Goal: Task Accomplishment & Management: Manage account settings

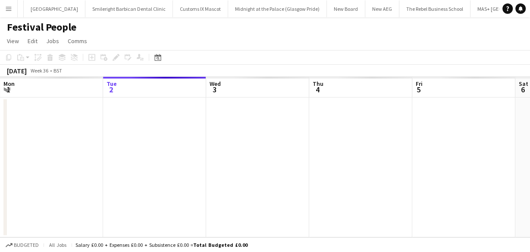
scroll to position [0, 308]
click at [12, 7] on button "Menu" at bounding box center [8, 8] width 17 height 17
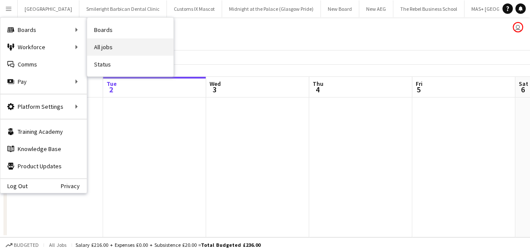
click at [97, 42] on link "All jobs" at bounding box center [130, 46] width 86 height 17
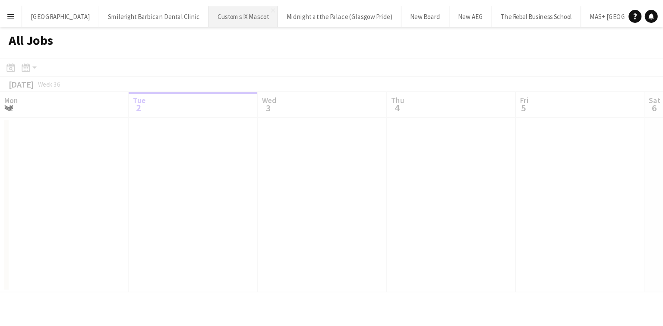
scroll to position [0, 206]
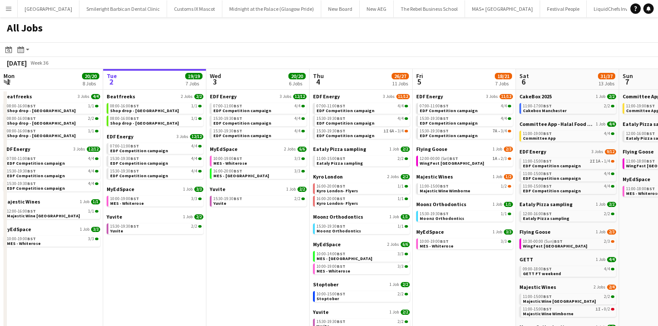
click at [5, 6] on app-icon "Menu" at bounding box center [8, 8] width 7 height 7
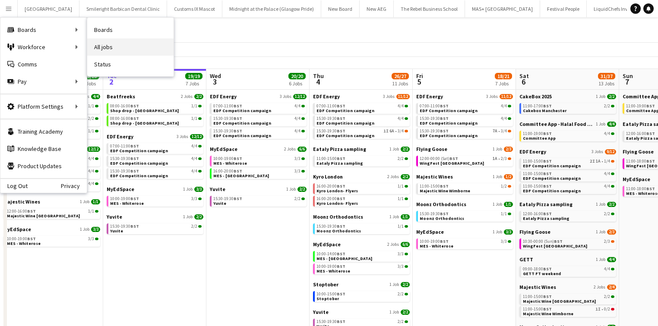
click at [93, 44] on link "All jobs" at bounding box center [130, 46] width 86 height 17
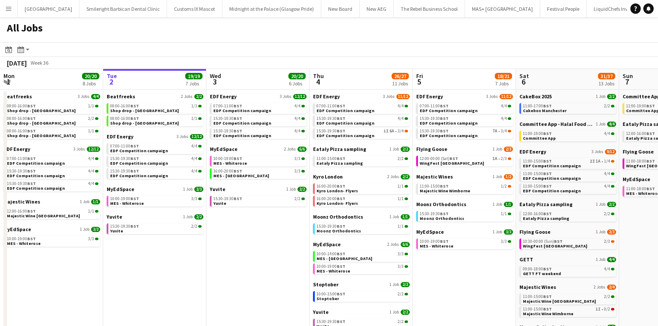
click at [9, 11] on app-icon "Menu" at bounding box center [8, 8] width 7 height 7
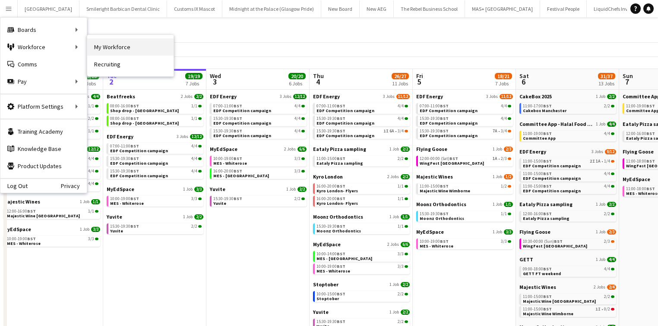
click at [97, 43] on link "My Workforce" at bounding box center [130, 46] width 86 height 17
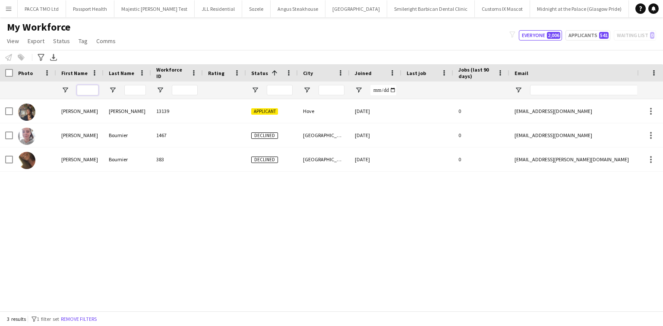
click at [85, 92] on input "First Name Filter Input" at bounding box center [88, 90] width 22 height 10
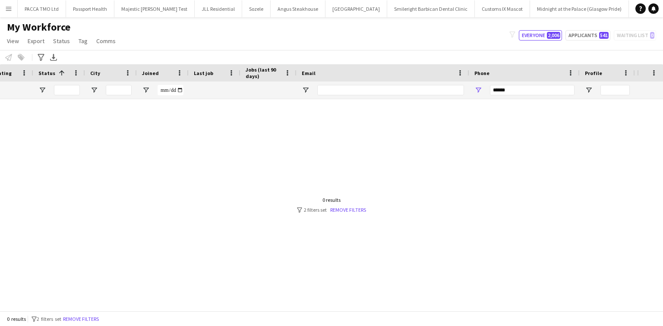
type input "***"
click at [499, 90] on input "******" at bounding box center [532, 90] width 85 height 10
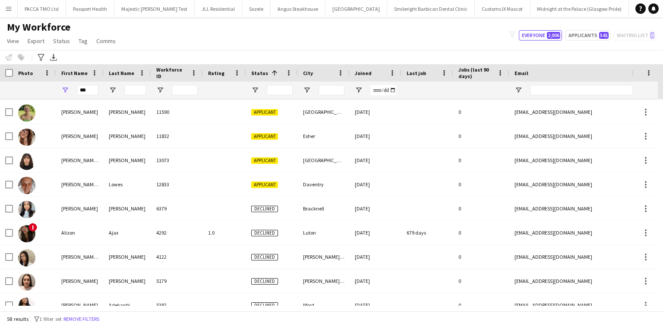
scroll to position [173, 0]
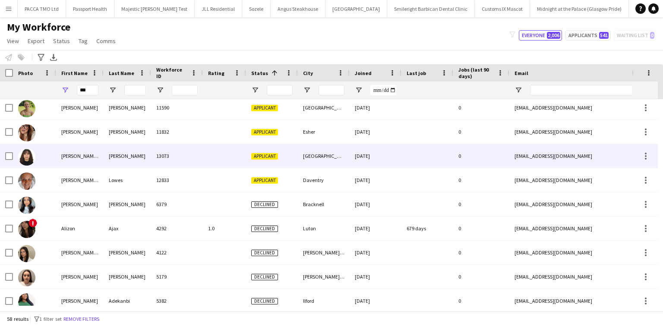
click at [117, 167] on div "Alvarado Abad" at bounding box center [127, 156] width 47 height 24
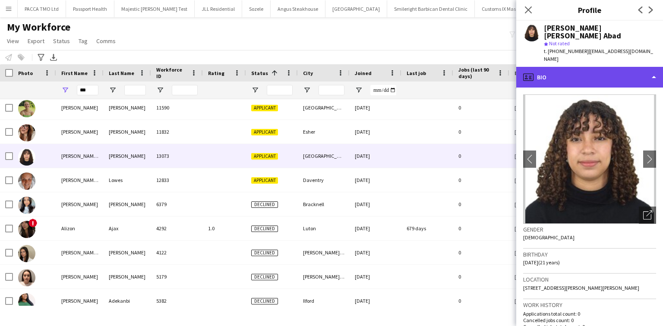
click at [549, 67] on div "profile Bio" at bounding box center [589, 77] width 147 height 21
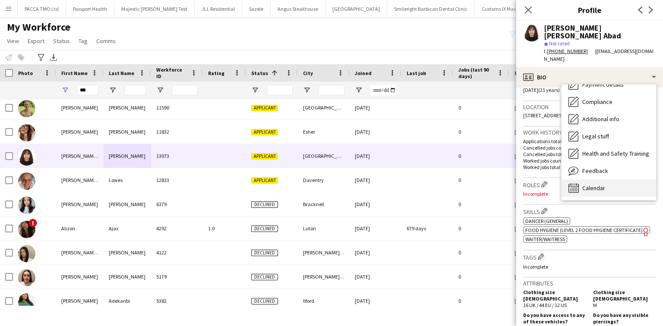
click at [597, 179] on div "Calendar Calendar" at bounding box center [608, 187] width 94 height 17
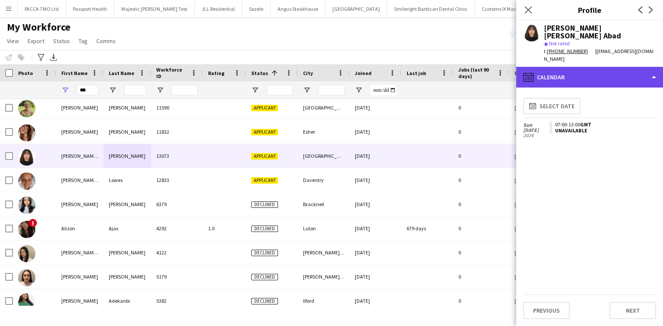
click at [585, 69] on div "calendar-full Calendar" at bounding box center [589, 77] width 147 height 21
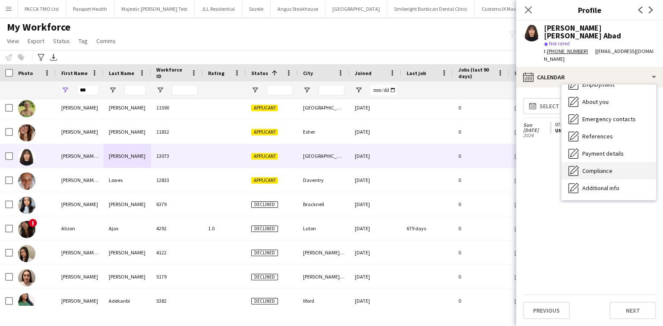
click at [602, 162] on div "Compliance Compliance" at bounding box center [608, 170] width 94 height 17
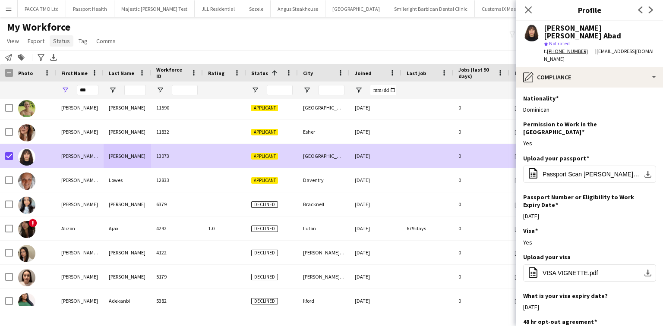
click at [67, 40] on span "Status" at bounding box center [61, 41] width 17 height 8
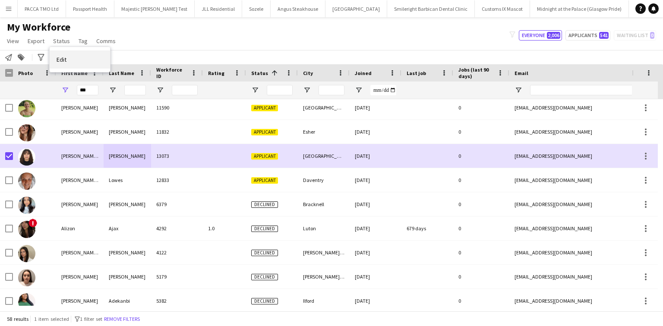
click at [97, 66] on link "Edit" at bounding box center [80, 59] width 60 height 18
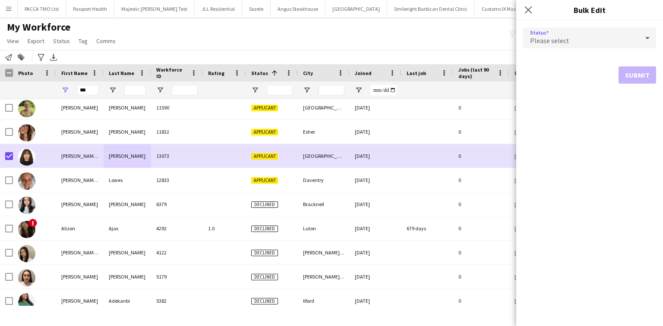
click at [571, 46] on div "Please select" at bounding box center [581, 38] width 116 height 21
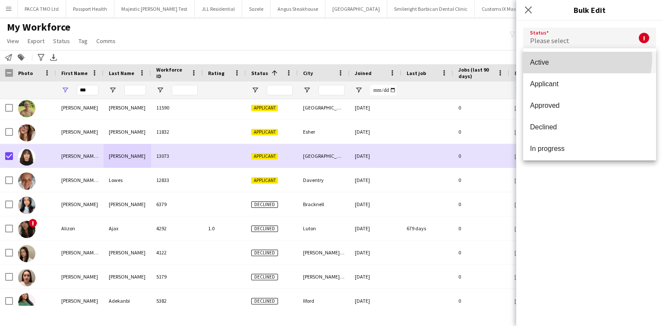
click at [571, 58] on mat-option "Active" at bounding box center [589, 63] width 133 height 22
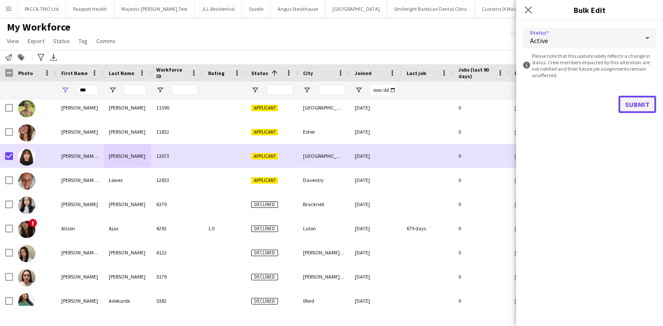
click at [633, 102] on button "Submit" at bounding box center [637, 104] width 38 height 17
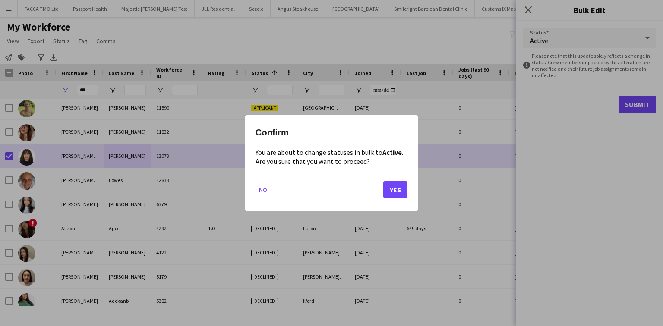
click at [407, 190] on div "Confirm You are about to change statuses in bulk to Active . Are you sure that …" at bounding box center [331, 163] width 173 height 96
click at [399, 192] on button "Yes" at bounding box center [395, 189] width 24 height 17
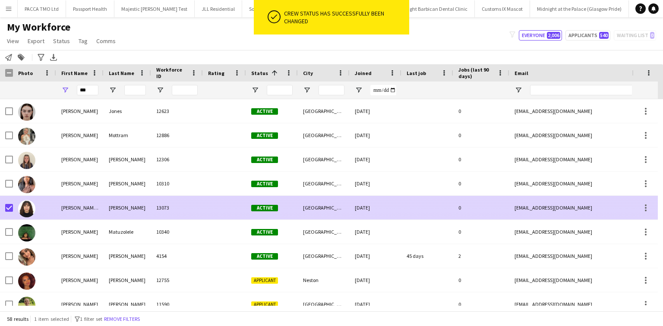
click at [13, 207] on div at bounding box center [34, 208] width 43 height 24
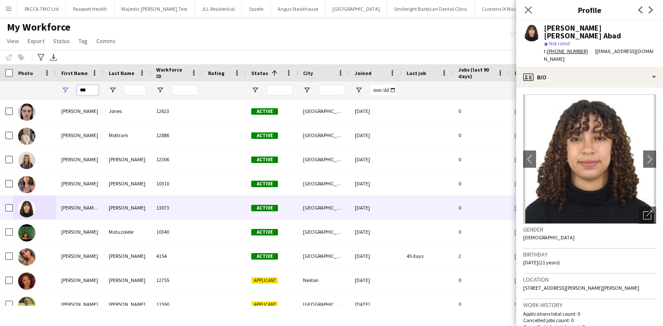
click at [89, 87] on input "***" at bounding box center [88, 90] width 22 height 10
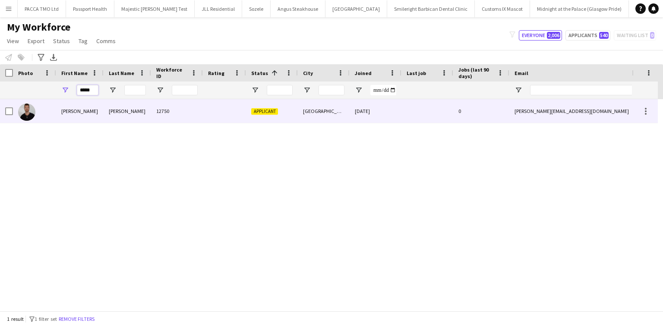
type input "*****"
click at [91, 109] on div "Quinn" at bounding box center [79, 111] width 47 height 24
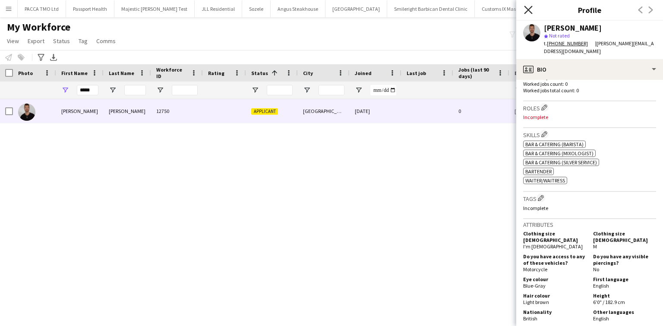
click at [529, 10] on icon "Close pop-in" at bounding box center [528, 10] width 8 height 8
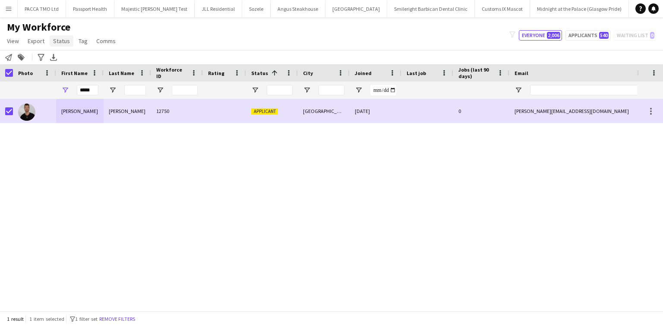
click at [58, 43] on span "Status" at bounding box center [61, 41] width 17 height 8
click at [68, 59] on link "Edit" at bounding box center [80, 59] width 60 height 18
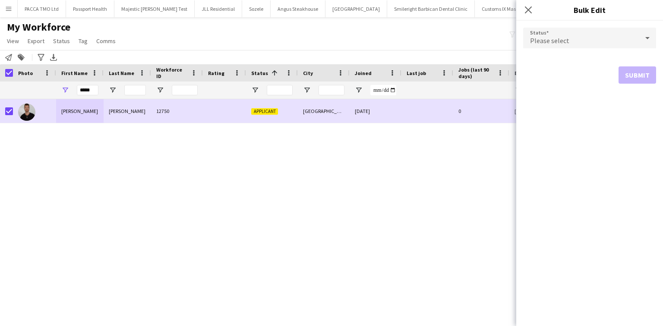
click at [568, 40] on div "Please select" at bounding box center [581, 38] width 116 height 21
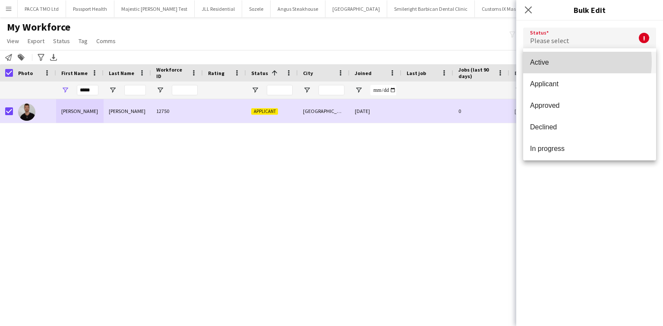
click at [565, 62] on span "Active" at bounding box center [589, 62] width 119 height 8
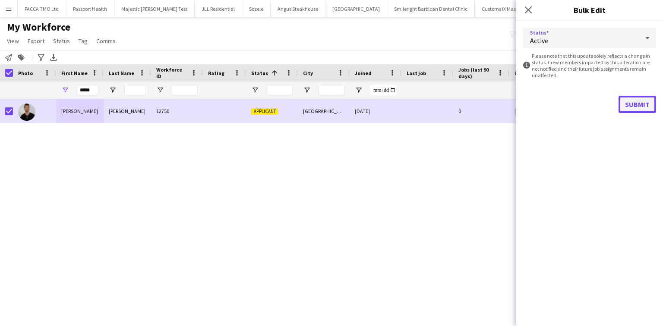
click at [635, 105] on button "Submit" at bounding box center [637, 104] width 38 height 17
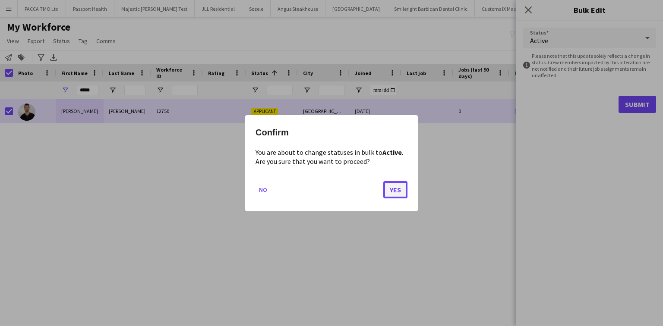
click at [390, 194] on button "Yes" at bounding box center [395, 189] width 24 height 17
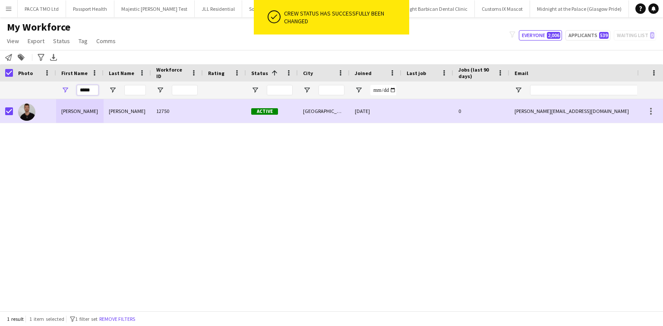
click at [87, 93] on input "*****" at bounding box center [88, 90] width 22 height 10
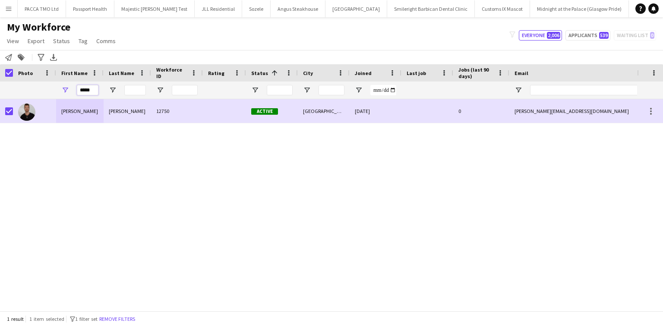
click at [87, 93] on input "*****" at bounding box center [88, 90] width 22 height 10
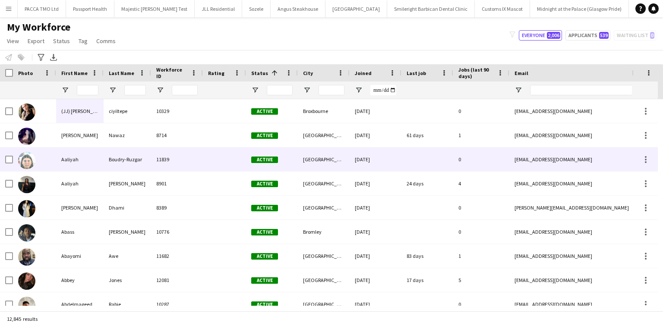
click at [90, 160] on div "Aaliyah" at bounding box center [79, 160] width 47 height 24
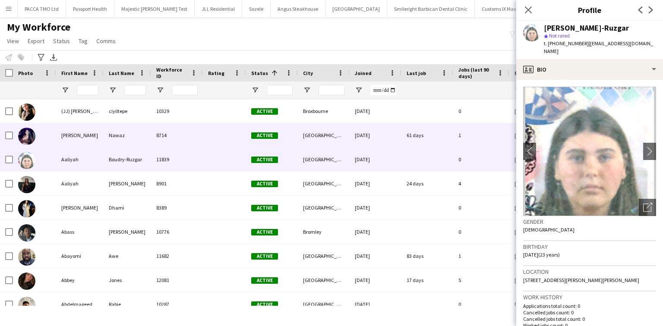
click at [83, 128] on div "Aalia" at bounding box center [79, 135] width 47 height 24
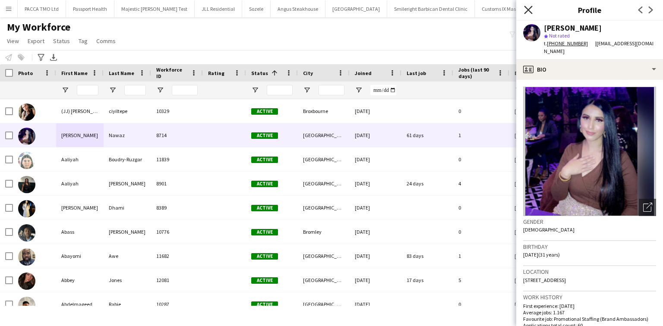
click at [530, 7] on icon "Close pop-in" at bounding box center [528, 10] width 8 height 8
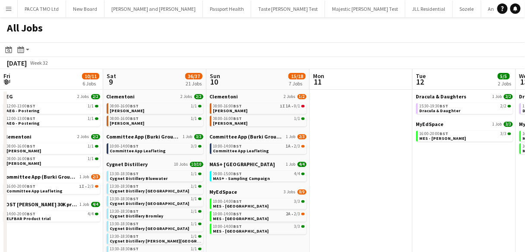
scroll to position [0, 273]
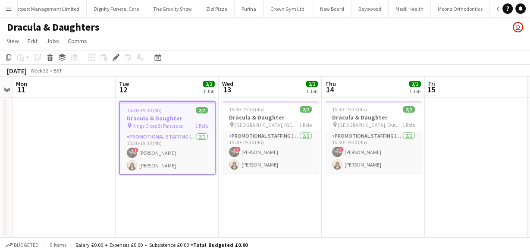
scroll to position [0, 3928]
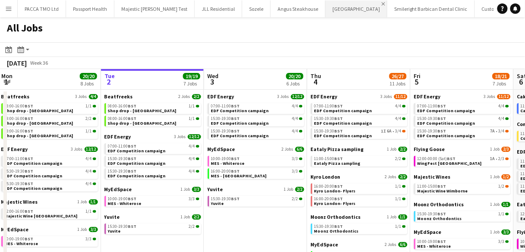
click at [381, 5] on app-icon "Close" at bounding box center [382, 3] width 3 height 3
click at [407, 2] on app-icon "Close" at bounding box center [408, 3] width 3 height 3
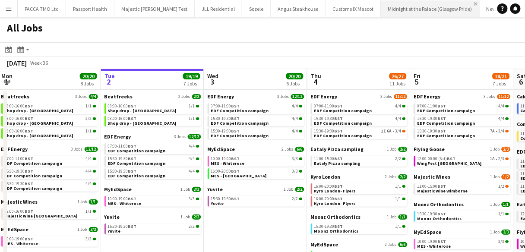
click at [474, 3] on app-icon "Close" at bounding box center [475, 3] width 3 height 3
click at [447, 2] on app-icon "Close" at bounding box center [448, 3] width 3 height 3
click at [485, 4] on app-icon "Close" at bounding box center [486, 3] width 3 height 3
click at [494, 3] on button "Festival People Close" at bounding box center [517, 8] width 47 height 17
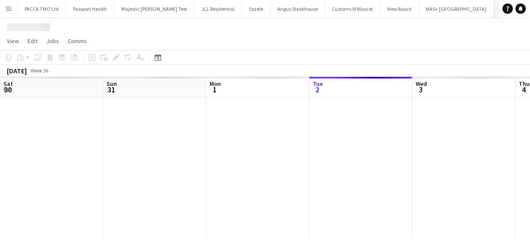
scroll to position [0, 206]
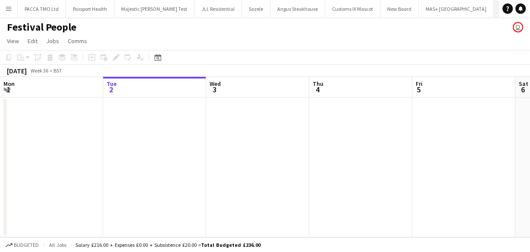
click at [524, 3] on app-icon "Close" at bounding box center [539, 3] width 3 height 3
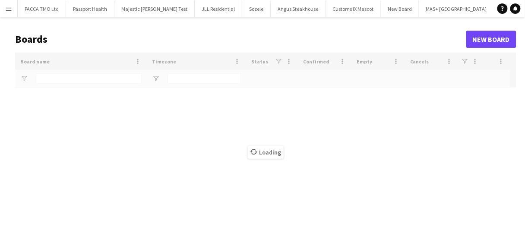
click at [12, 4] on button "Menu" at bounding box center [8, 8] width 17 height 17
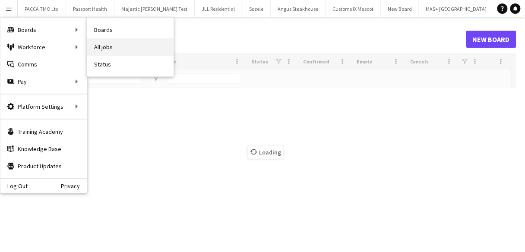
click at [107, 41] on link "All jobs" at bounding box center [130, 46] width 86 height 17
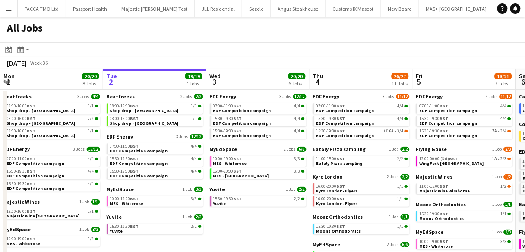
click at [202, 47] on app-toolbar "Date picker SEP 2025 SEP 2025 Monday M Tuesday T Wednesday W Thursday T Friday …" at bounding box center [262, 49] width 525 height 15
click at [439, 40] on div "All Jobs" at bounding box center [262, 29] width 525 height 25
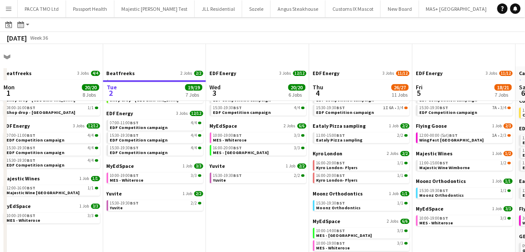
scroll to position [69, 0]
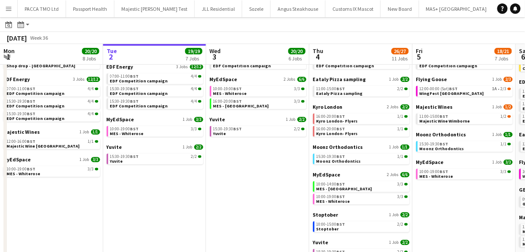
click at [368, 30] on app-toolbar "Date picker SEP 2025 SEP 2025 Monday M Tuesday T Wednesday W Thursday T Friday …" at bounding box center [262, 24] width 525 height 15
click at [387, 34] on div "September 2025 Week 36" at bounding box center [262, 38] width 525 height 12
click at [6, 10] on app-icon "Menu" at bounding box center [8, 8] width 7 height 7
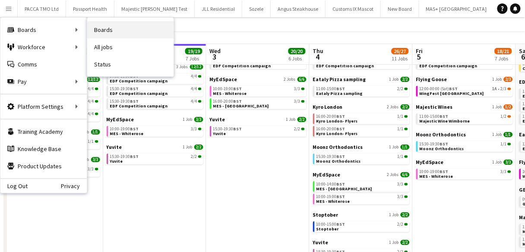
click at [104, 28] on link "Boards" at bounding box center [130, 29] width 86 height 17
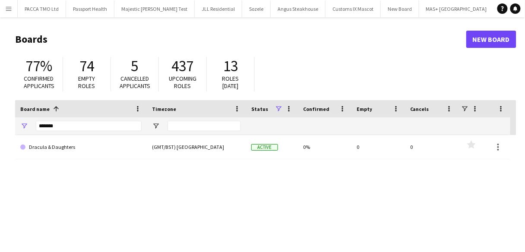
click at [106, 131] on div "*******" at bounding box center [89, 125] width 106 height 17
click at [106, 128] on input "*******" at bounding box center [89, 126] width 106 height 10
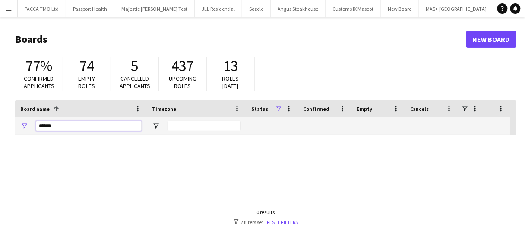
type input "******"
click at [511, 35] on link "New Board" at bounding box center [491, 39] width 50 height 17
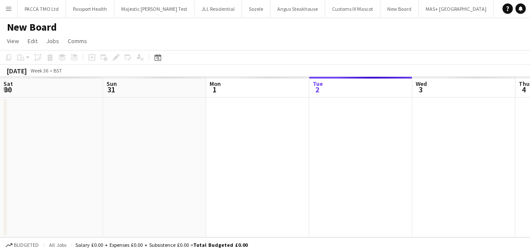
scroll to position [0, 206]
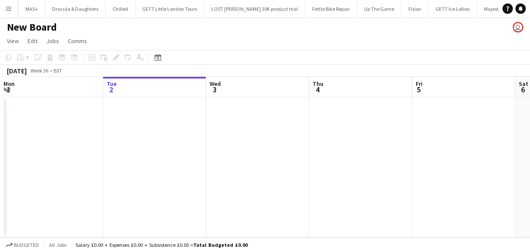
click at [53, 28] on h1 "New Board" at bounding box center [32, 27] width 50 height 13
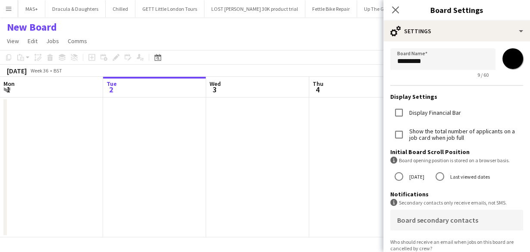
click at [53, 28] on h1 "New Board" at bounding box center [32, 27] width 50 height 13
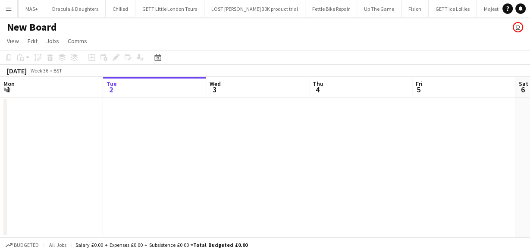
click at [39, 27] on h1 "New Board" at bounding box center [32, 27] width 50 height 13
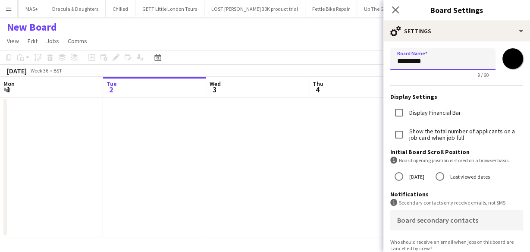
click at [428, 57] on input "*********" at bounding box center [442, 59] width 105 height 22
click at [411, 65] on input "*" at bounding box center [442, 59] width 105 height 22
type input "**********"
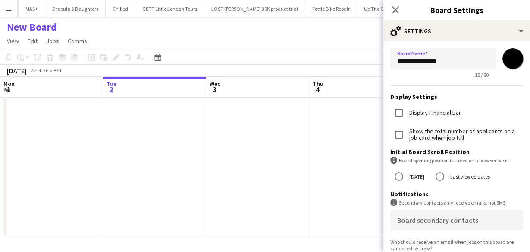
click at [252, 147] on app-date-cell at bounding box center [257, 168] width 103 height 140
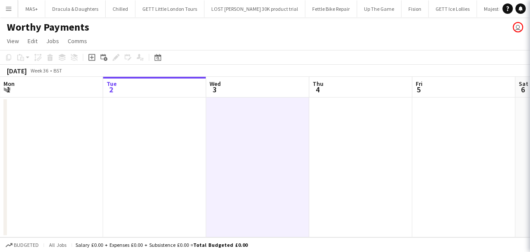
scroll to position [0, 4427]
click at [2, 6] on button "Menu" at bounding box center [8, 8] width 17 height 17
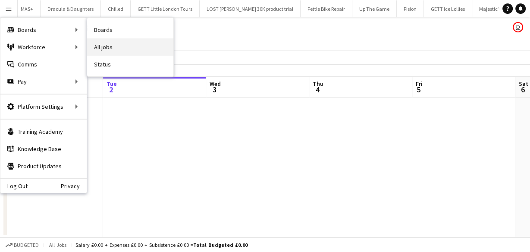
click at [110, 41] on link "All jobs" at bounding box center [130, 46] width 86 height 17
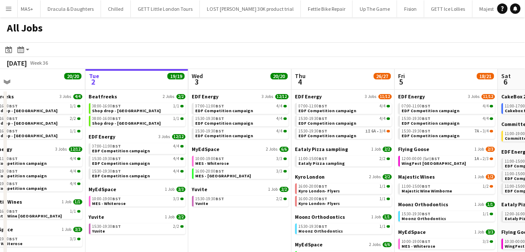
scroll to position [0, 224]
click at [8, 8] on app-icon "Menu" at bounding box center [8, 8] width 7 height 7
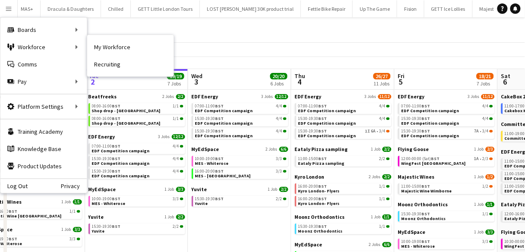
click at [130, 35] on nav "My Workforce Recruiting" at bounding box center [130, 55] width 86 height 41
click at [130, 27] on div "All Jobs" at bounding box center [262, 29] width 525 height 25
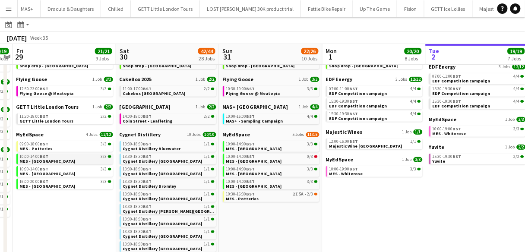
scroll to position [69, 0]
click at [78, 160] on link "10:00-14:00 BST 3/3 MES - Guildford Town Centre" at bounding box center [65, 159] width 91 height 10
click at [10, 10] on app-icon "Menu" at bounding box center [8, 8] width 7 height 7
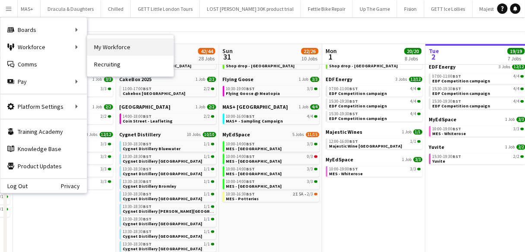
click at [95, 47] on link "My Workforce" at bounding box center [130, 46] width 86 height 17
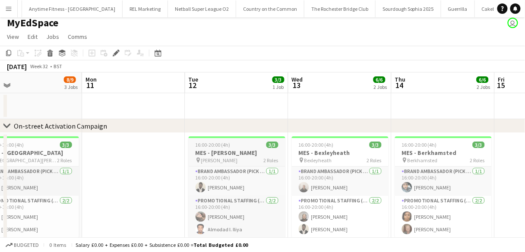
scroll to position [3, 0]
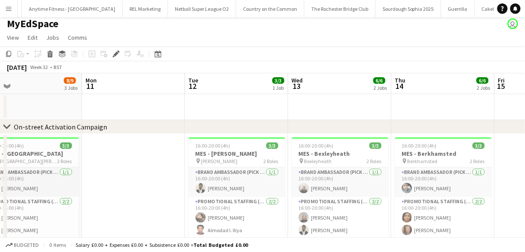
click at [368, 55] on app-toolbar "Copy Paste Paste Ctrl+V Paste with crew Ctrl+Shift+V Paste linked Job Delete Gr…" at bounding box center [262, 54] width 525 height 15
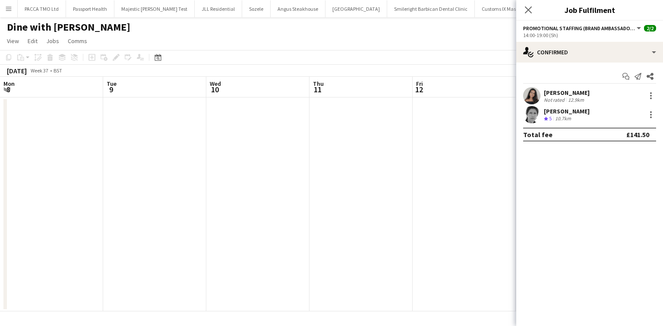
scroll to position [0, 297]
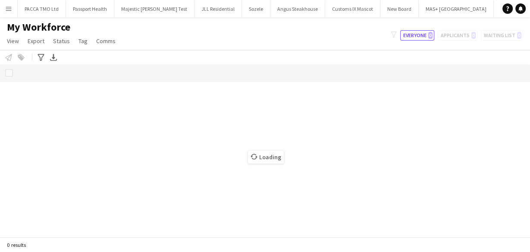
click at [8, 12] on app-icon "Menu" at bounding box center [8, 8] width 7 height 7
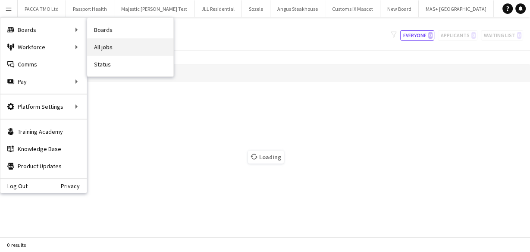
click at [99, 44] on link "All jobs" at bounding box center [130, 46] width 86 height 17
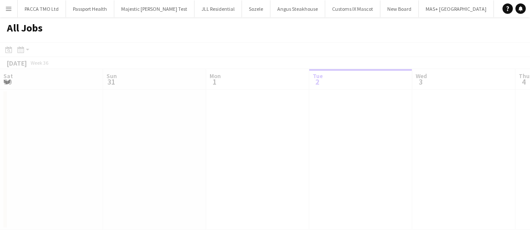
scroll to position [0, 206]
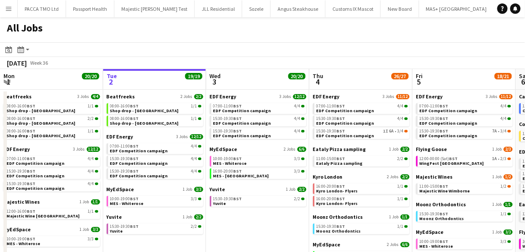
click at [4, 9] on button "Menu" at bounding box center [8, 8] width 17 height 17
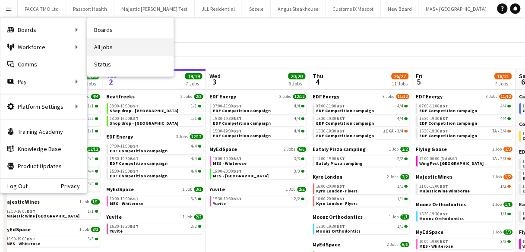
click at [97, 39] on link "All jobs" at bounding box center [130, 46] width 86 height 17
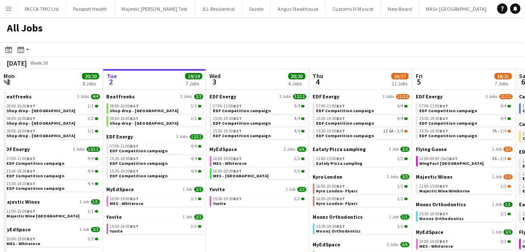
drag, startPoint x: 411, startPoint y: 44, endPoint x: 389, endPoint y: 39, distance: 22.4
click at [411, 44] on app-toolbar "Date picker SEP 2025 SEP 2025 Monday M Tuesday T Wednesday W Thursday T Friday …" at bounding box center [262, 49] width 525 height 15
click at [6, 8] on app-icon "Menu" at bounding box center [8, 8] width 7 height 7
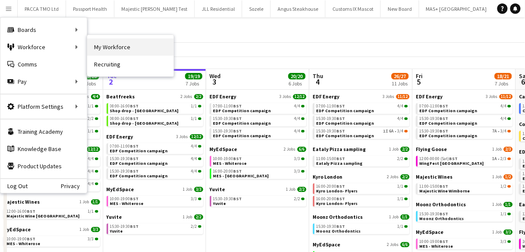
click at [96, 41] on link "My Workforce" at bounding box center [130, 46] width 86 height 17
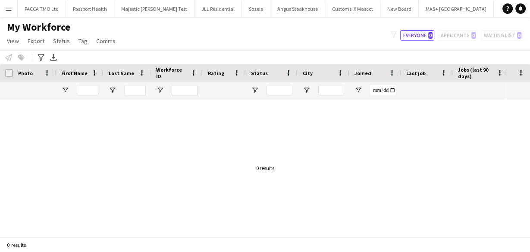
click at [85, 98] on div at bounding box center [88, 90] width 22 height 17
click at [86, 94] on input "First Name Filter Input" at bounding box center [88, 90] width 22 height 10
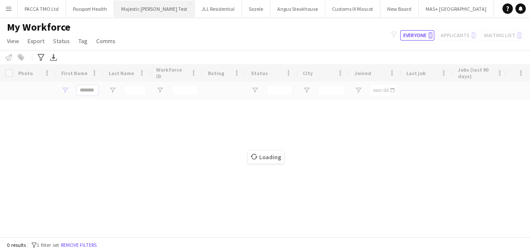
type input "*******"
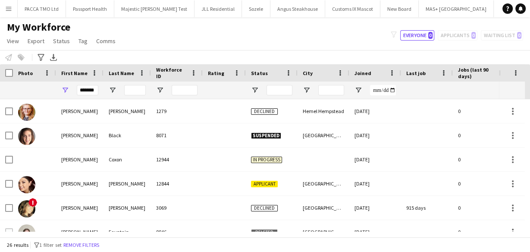
click at [5, 19] on main "My Workforce View Views Default view New view Update view Delete view Edit name…" at bounding box center [265, 128] width 530 height 223
click at [5, 13] on button "Menu" at bounding box center [8, 8] width 17 height 17
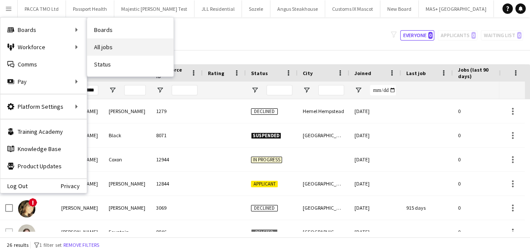
click at [99, 44] on link "All jobs" at bounding box center [130, 46] width 86 height 17
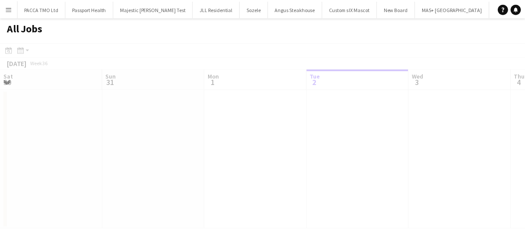
scroll to position [0, 206]
click at [3, 13] on button "Menu" at bounding box center [8, 8] width 17 height 17
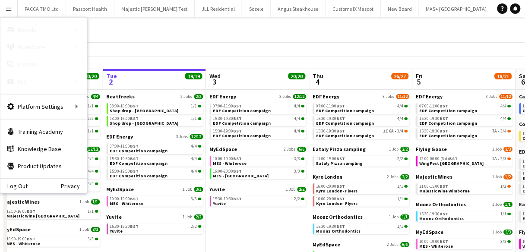
click at [110, 32] on div "All Jobs" at bounding box center [262, 29] width 525 height 25
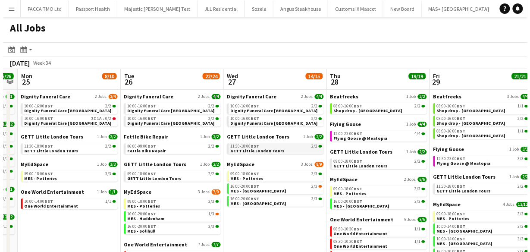
scroll to position [0, 273]
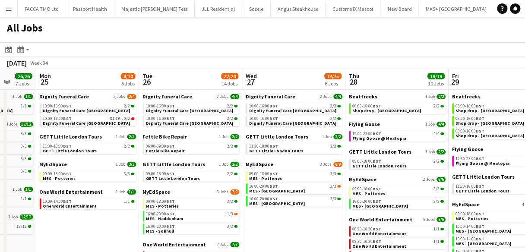
click at [0, 10] on button "Menu" at bounding box center [8, 8] width 17 height 17
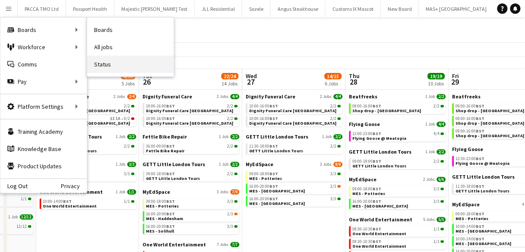
click at [97, 68] on link "Status" at bounding box center [130, 64] width 86 height 17
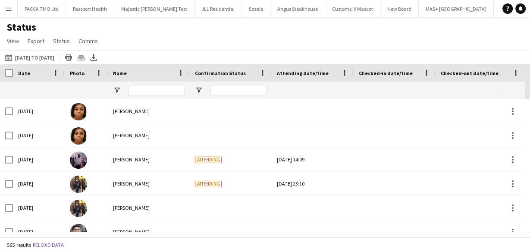
click at [1, 6] on button "Menu" at bounding box center [8, 8] width 17 height 17
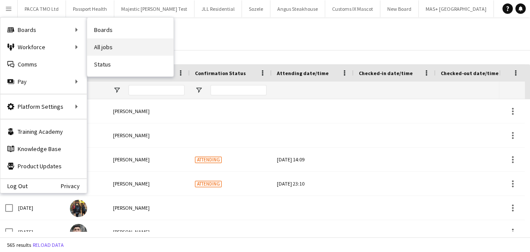
click at [92, 43] on link "All jobs" at bounding box center [130, 46] width 86 height 17
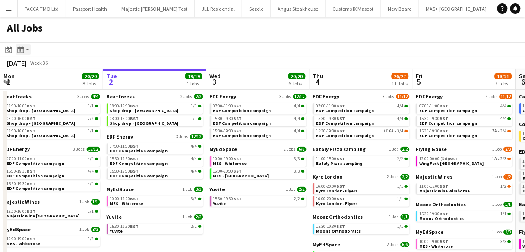
click at [24, 50] on icon "Month view / Day view" at bounding box center [20, 49] width 7 height 7
click at [40, 92] on link "Month view" at bounding box center [46, 96] width 47 height 8
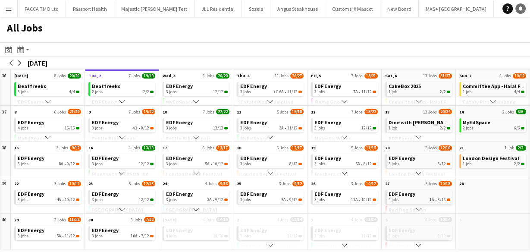
click at [518, 6] on icon "Notifications" at bounding box center [520, 8] width 5 height 5
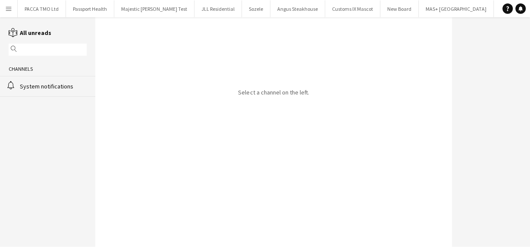
click at [8, 6] on app-icon "Menu" at bounding box center [8, 8] width 7 height 7
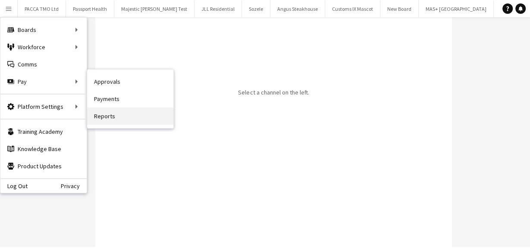
click at [103, 113] on link "Reports" at bounding box center [130, 115] width 86 height 17
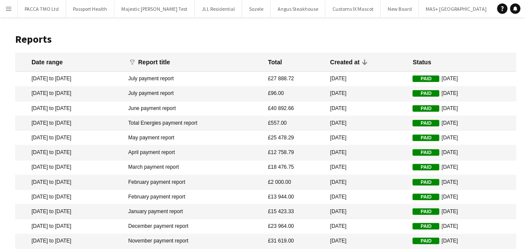
click at [398, 52] on header "Reports" at bounding box center [265, 39] width 501 height 27
click at [10, 6] on app-icon "Menu" at bounding box center [8, 8] width 7 height 7
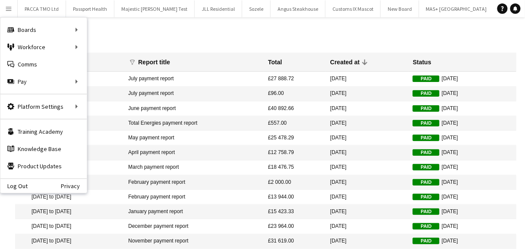
click at [381, 57] on mat-header-cell "Created at" at bounding box center [367, 62] width 82 height 19
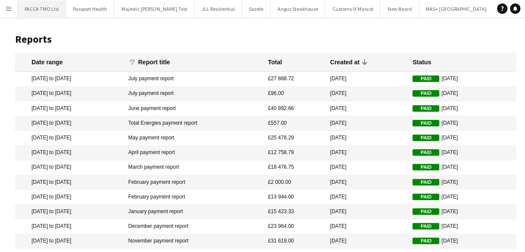
click at [18, 13] on button "PACCA TMO Ltd Close" at bounding box center [42, 8] width 48 height 17
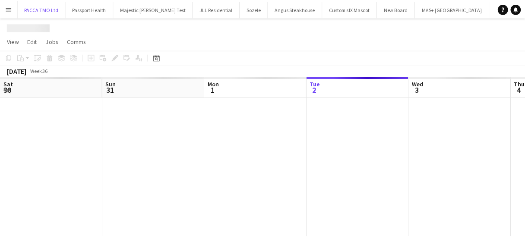
scroll to position [0, 206]
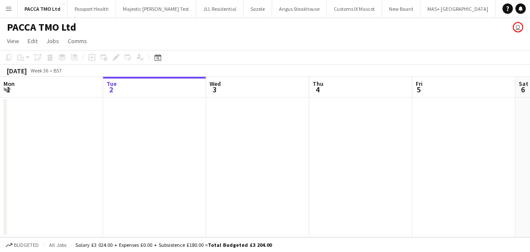
click at [8, 13] on button "Menu" at bounding box center [8, 8] width 17 height 17
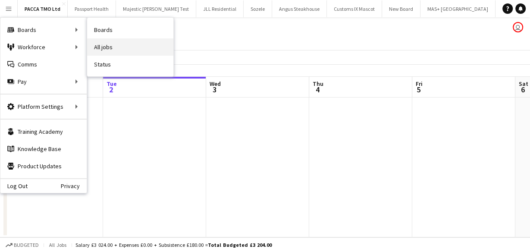
click at [105, 47] on link "All jobs" at bounding box center [130, 46] width 86 height 17
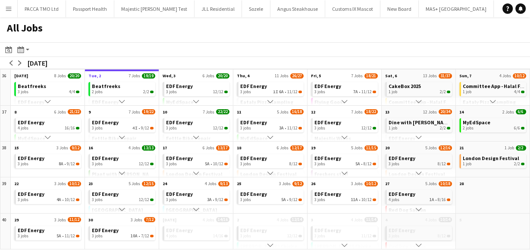
click at [397, 53] on app-toolbar "Date picker SEP 2025 SEP 2025 Monday M Tuesday T Wednesday W Thursday T Friday …" at bounding box center [265, 49] width 530 height 15
click at [12, 64] on app-icon "arrow-left" at bounding box center [11, 62] width 5 height 5
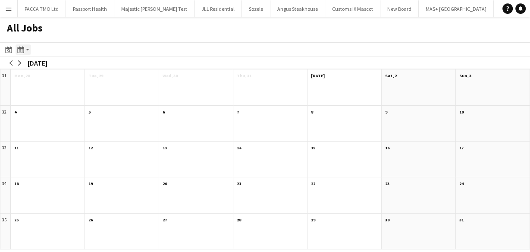
click at [23, 49] on icon "Month view / Day view" at bounding box center [20, 49] width 7 height 7
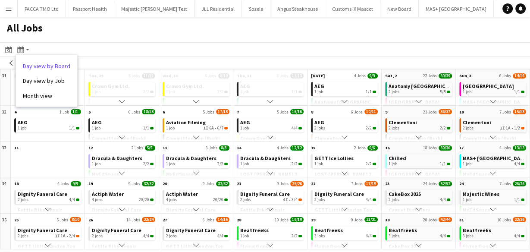
click at [46, 67] on link "Day view by Board" at bounding box center [46, 66] width 47 height 8
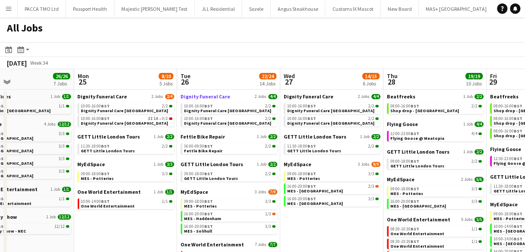
scroll to position [0, 175]
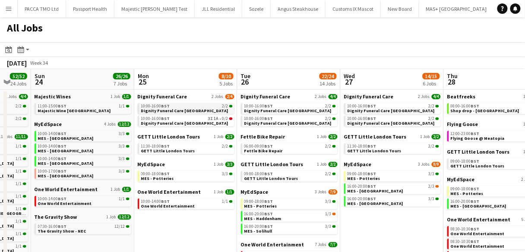
click at [157, 113] on span "Dignity Funeral Care [GEOGRAPHIC_DATA]" at bounding box center [184, 111] width 87 height 6
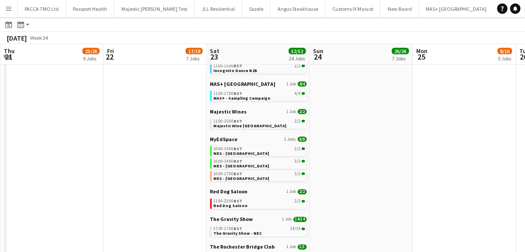
scroll to position [319, 0]
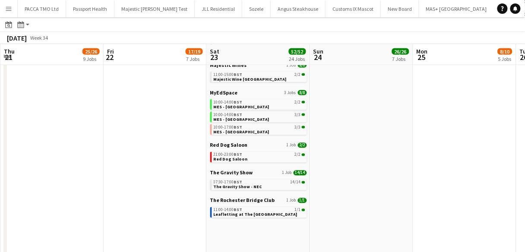
drag, startPoint x: 95, startPoint y: 113, endPoint x: 188, endPoint y: 76, distance: 99.7
click at [188, 76] on app-date-cell "Dignity Funeral Care 2 Jobs 4/4 10:00-16:00 BST 2/2 Dignity Funeral Care Aberde…" at bounding box center [155, 56] width 103 height 573
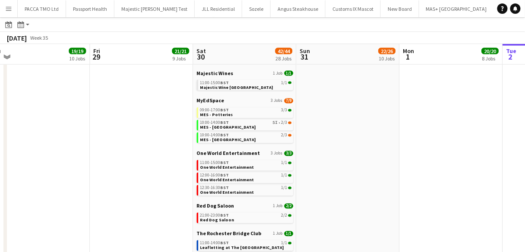
scroll to position [409, 0]
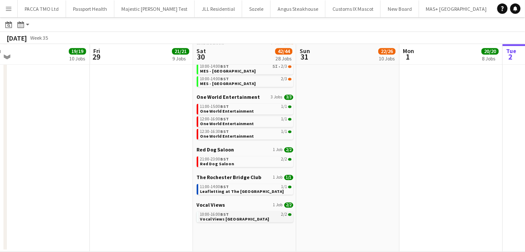
click at [236, 213] on div "10:00-16:00 BST 2/2" at bounding box center [245, 215] width 91 height 4
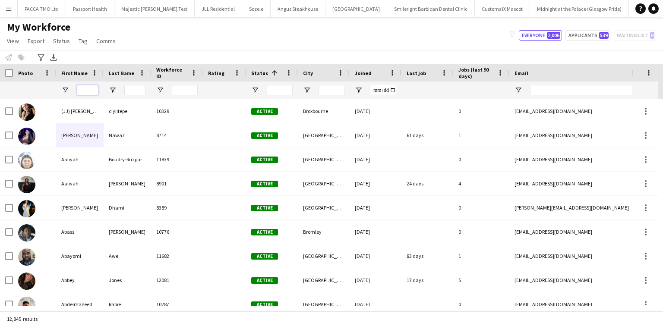
click at [86, 89] on input "First Name Filter Input" at bounding box center [88, 90] width 22 height 10
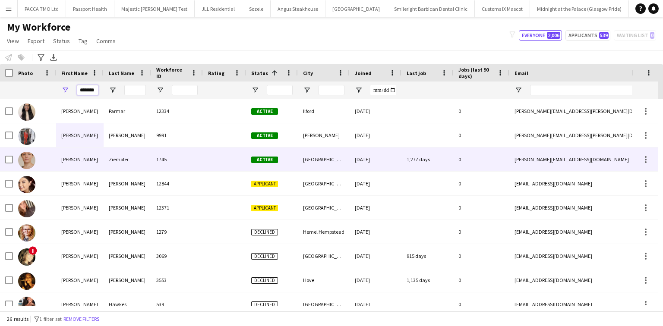
type input "*******"
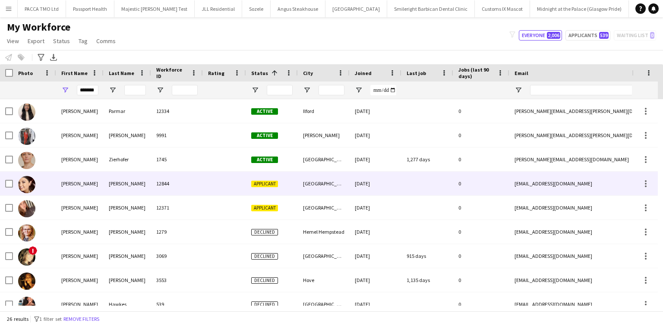
click at [115, 186] on div "[PERSON_NAME]" at bounding box center [127, 184] width 47 height 24
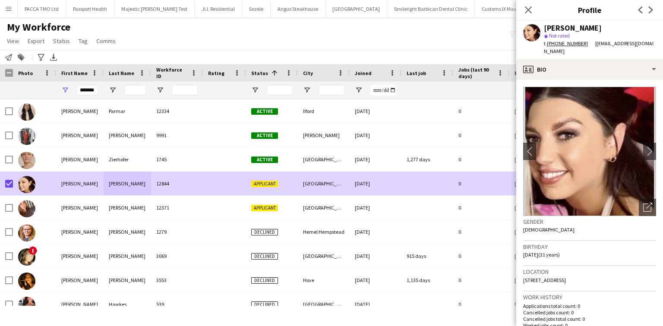
drag, startPoint x: 68, startPoint y: 36, endPoint x: 83, endPoint y: 59, distance: 27.4
click at [68, 38] on link "Status" at bounding box center [62, 40] width 24 height 11
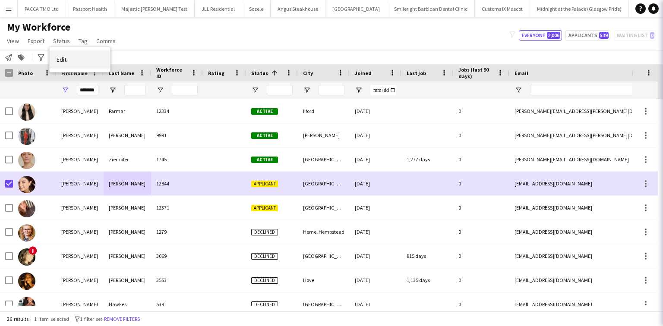
click at [84, 64] on link "Edit" at bounding box center [80, 59] width 60 height 18
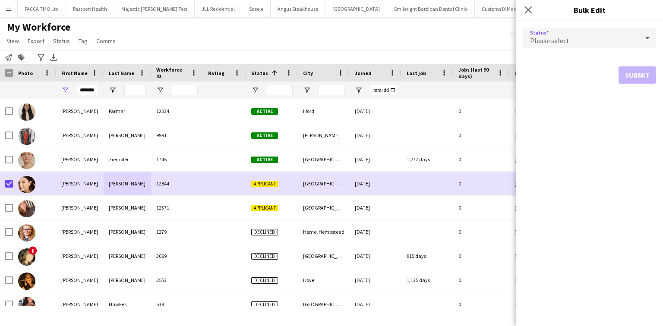
click at [590, 38] on div "Please select" at bounding box center [581, 38] width 116 height 21
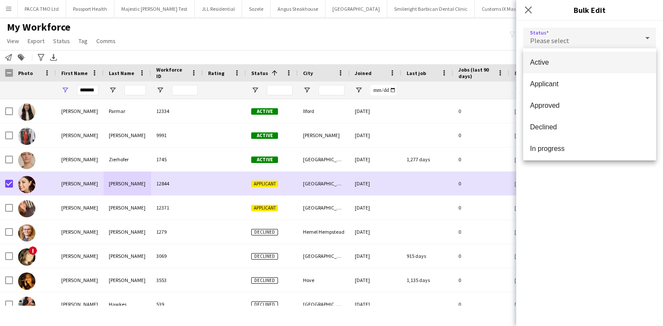
click at [582, 62] on span "Active" at bounding box center [589, 62] width 119 height 8
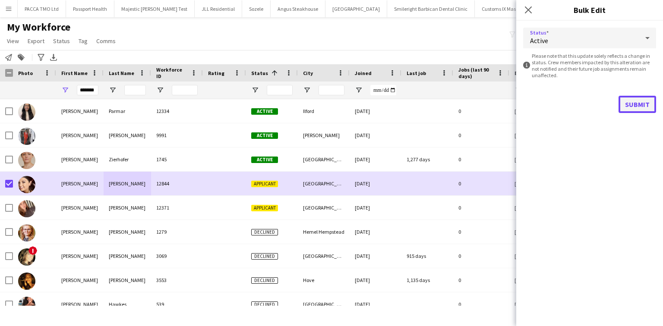
click at [627, 100] on button "Submit" at bounding box center [637, 104] width 38 height 17
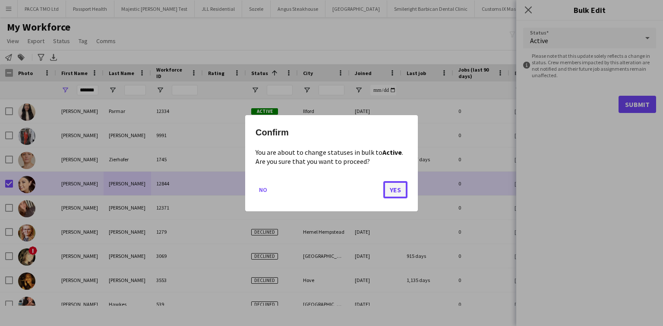
click at [387, 188] on button "Yes" at bounding box center [395, 189] width 24 height 17
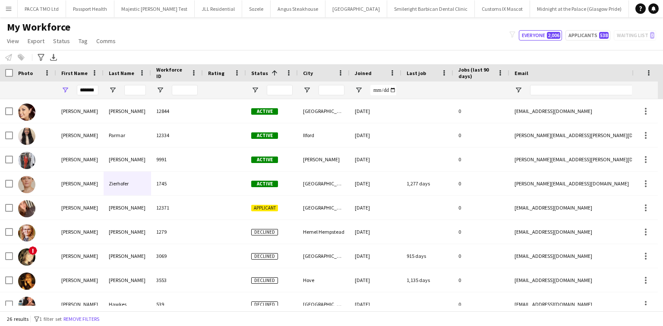
click at [0, 14] on button "Menu" at bounding box center [8, 8] width 17 height 17
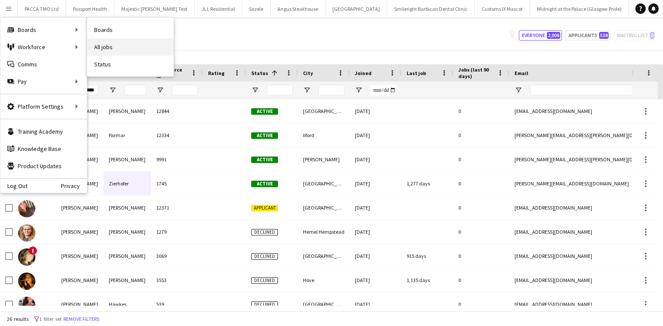
click at [98, 40] on link "All jobs" at bounding box center [130, 46] width 86 height 17
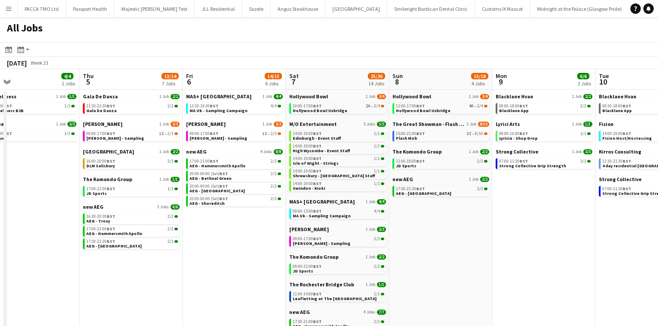
scroll to position [0, 230]
click at [206, 164] on span "AEG - Hammersmith Apollo" at bounding box center [217, 166] width 56 height 6
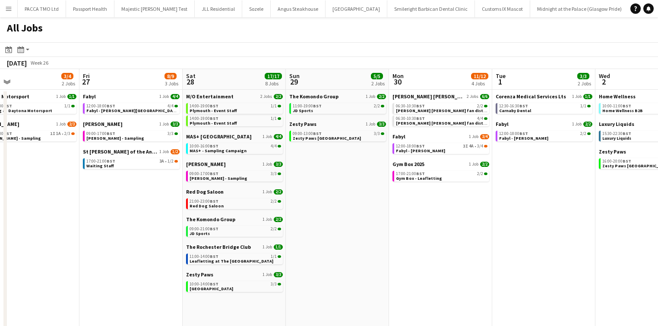
scroll to position [0, 231]
click at [209, 230] on span "BST" at bounding box center [212, 229] width 9 height 6
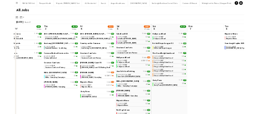
scroll to position [0, 227]
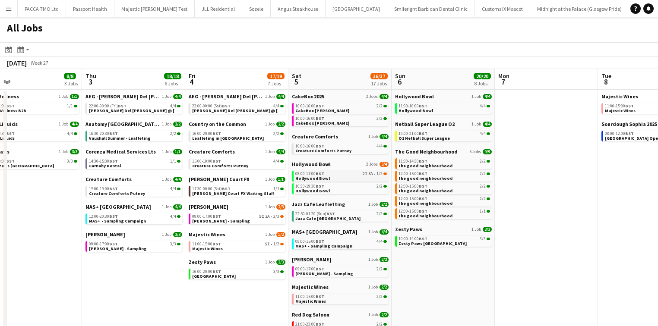
click at [348, 173] on div "08:00-17:00 BST 2I 3A • 1/2" at bounding box center [340, 174] width 91 height 4
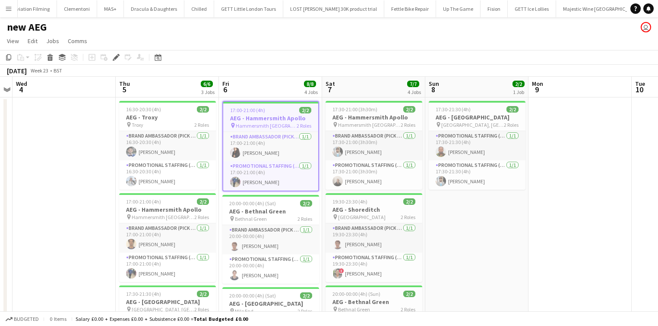
click at [13, 12] on button "Menu" at bounding box center [8, 8] width 17 height 17
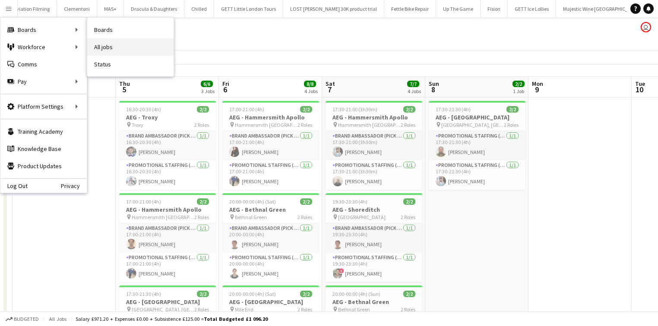
click at [94, 47] on link "All jobs" at bounding box center [130, 46] width 86 height 17
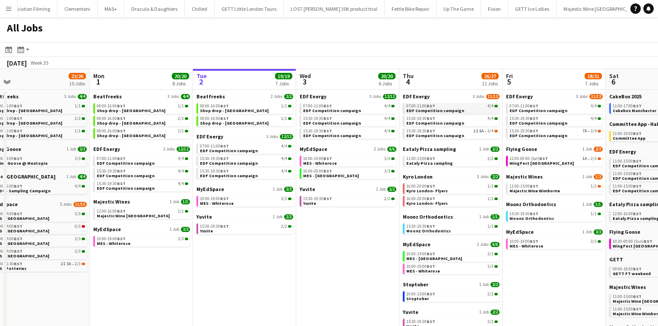
scroll to position [0, 219]
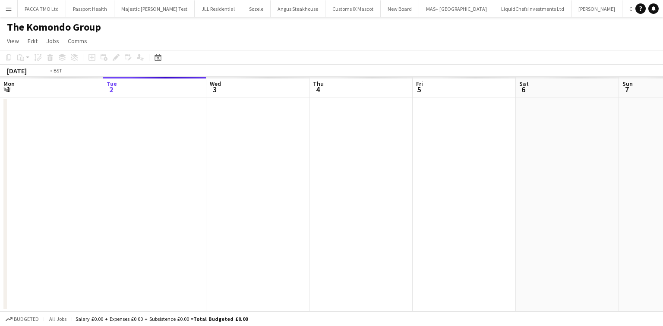
scroll to position [0, 297]
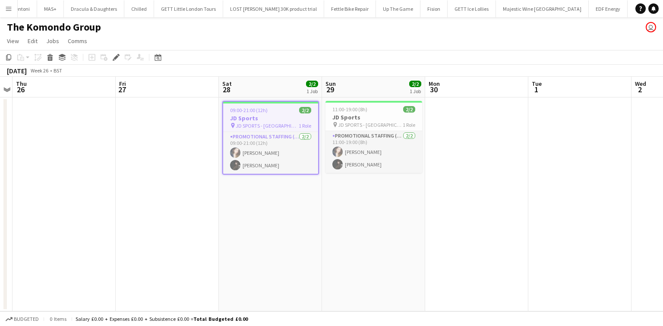
click at [245, 120] on h3 "JD Sports" at bounding box center [270, 118] width 95 height 8
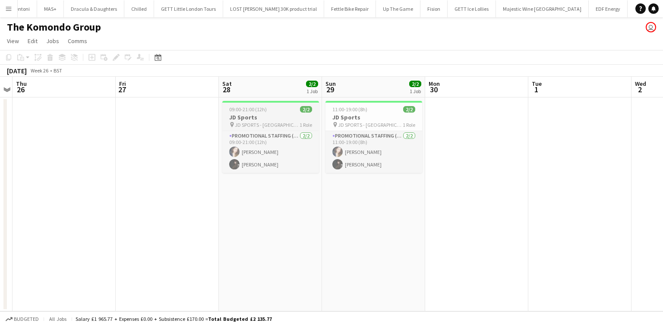
click at [245, 120] on h3 "JD Sports" at bounding box center [270, 117] width 97 height 8
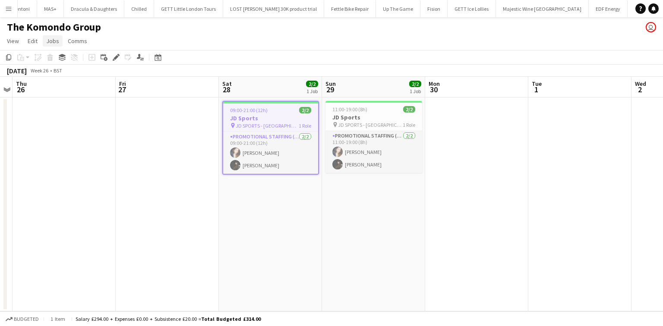
click at [53, 38] on span "Jobs" at bounding box center [52, 41] width 13 height 8
click at [67, 71] on link "Edit Job" at bounding box center [73, 78] width 60 height 18
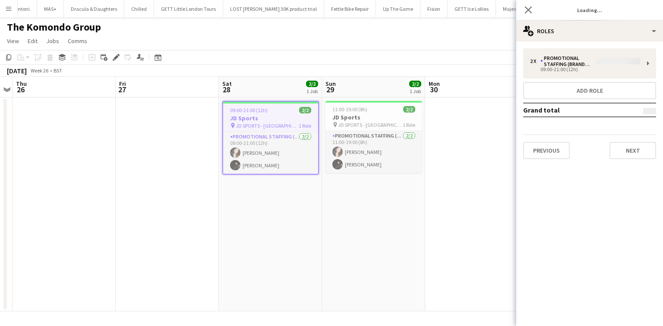
type input "**********"
click at [627, 153] on button "Next" at bounding box center [632, 150] width 47 height 17
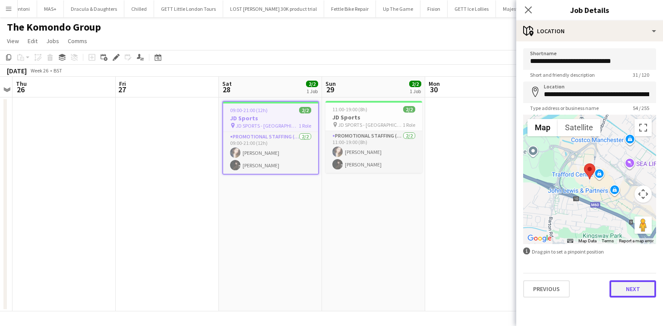
click at [646, 291] on button "Next" at bounding box center [632, 288] width 47 height 17
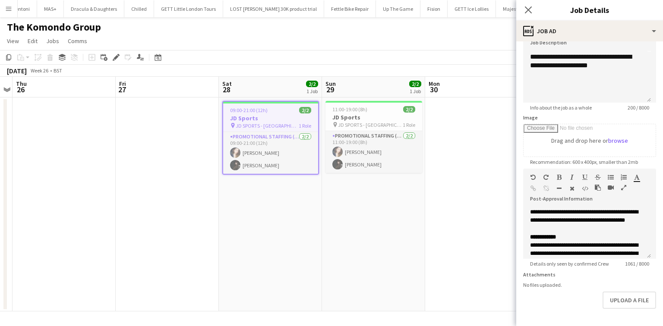
scroll to position [57, 0]
click at [530, 12] on icon at bounding box center [528, 10] width 8 height 8
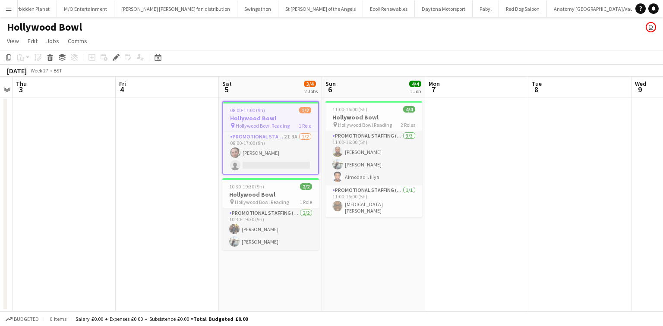
scroll to position [0, 836]
click at [52, 41] on span "Jobs" at bounding box center [52, 41] width 13 height 8
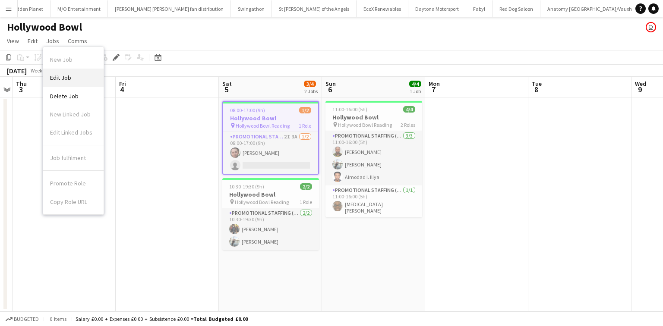
click at [72, 77] on link "Edit Job" at bounding box center [73, 78] width 60 height 18
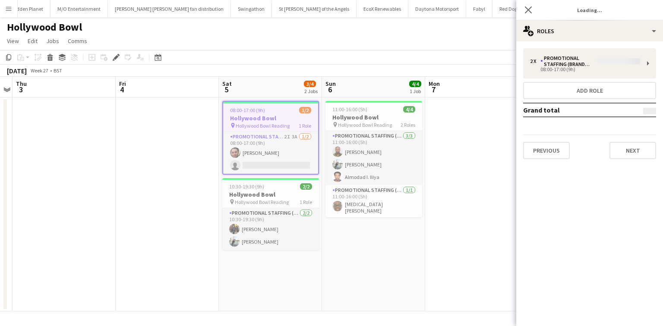
type input "**********"
click at [614, 145] on button "Next" at bounding box center [632, 150] width 47 height 17
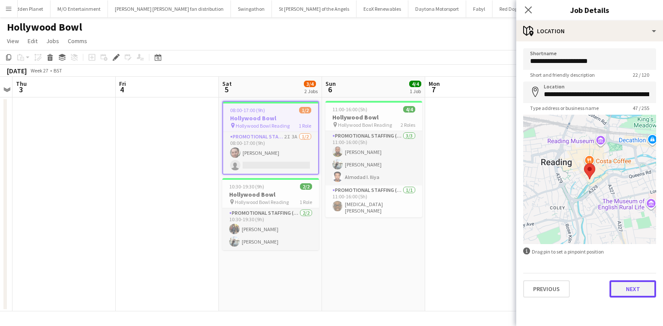
click at [640, 286] on button "Next" at bounding box center [632, 288] width 47 height 17
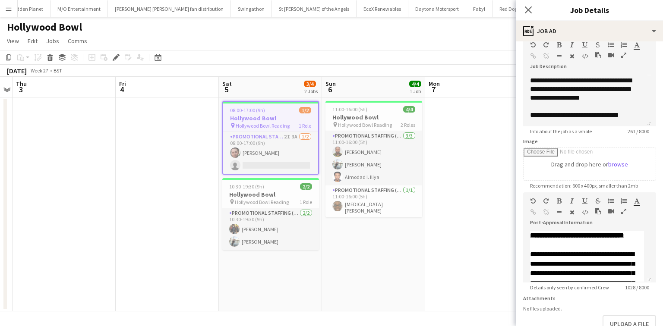
scroll to position [35, 0]
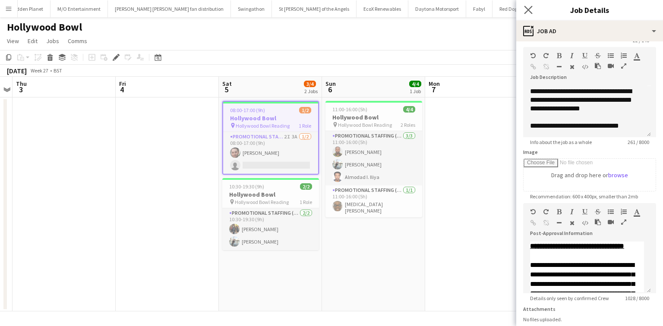
click at [529, 5] on app-icon "Close pop-in" at bounding box center [528, 10] width 13 height 13
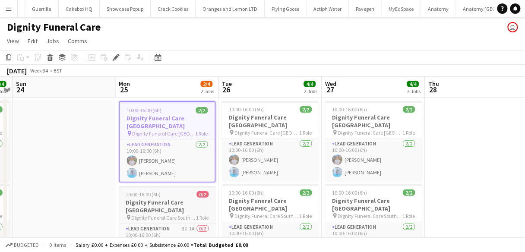
click at [184, 151] on app-card-role "Lead Generation [DATE] 10:00-16:00 (6h) [PERSON_NAME] [PERSON_NAME]" at bounding box center [167, 161] width 95 height 42
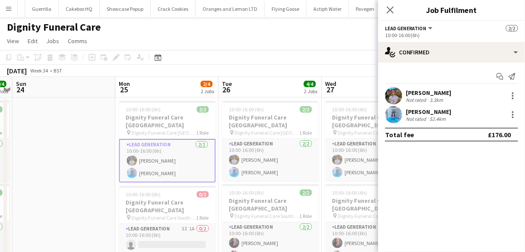
click at [407, 120] on div "Not rated" at bounding box center [417, 119] width 22 height 6
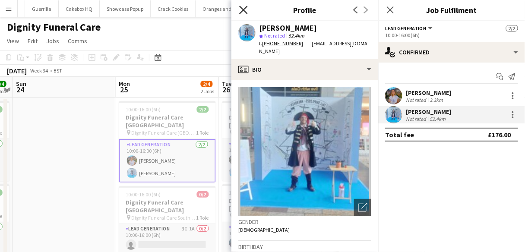
click at [242, 6] on icon "Close pop-in" at bounding box center [243, 10] width 8 height 8
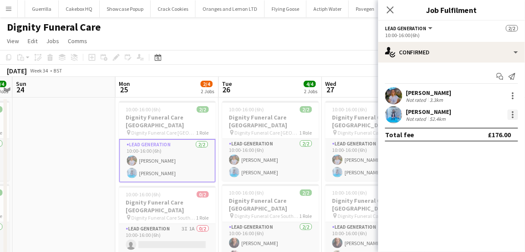
click at [517, 116] on div at bounding box center [512, 115] width 10 height 10
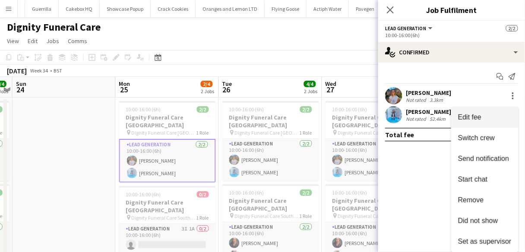
click at [470, 124] on button "Edit fee" at bounding box center [484, 117] width 67 height 21
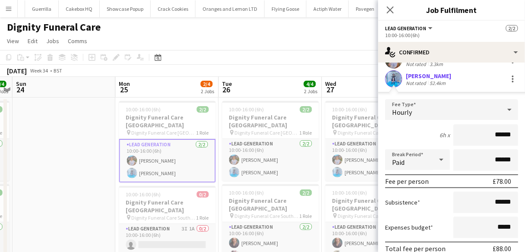
scroll to position [69, 0]
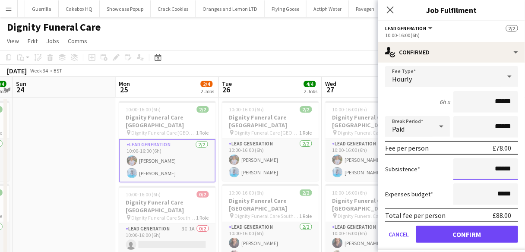
drag, startPoint x: 496, startPoint y: 169, endPoint x: 491, endPoint y: 167, distance: 5.9
click at [491, 167] on input "******" at bounding box center [485, 169] width 65 height 22
type input "*****"
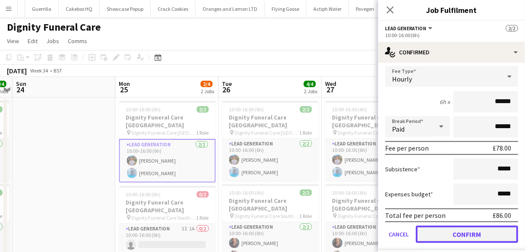
click at [488, 233] on button "Confirm" at bounding box center [466, 234] width 102 height 17
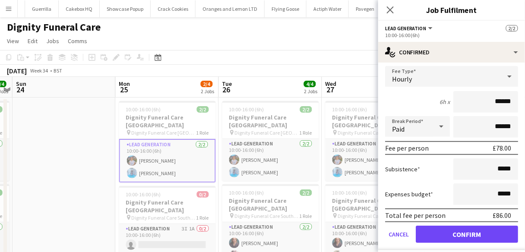
scroll to position [0, 0]
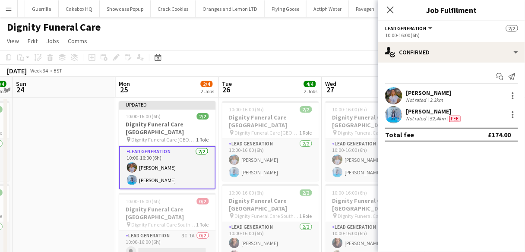
click at [430, 110] on div "Jordan Bruce" at bounding box center [434, 111] width 57 height 8
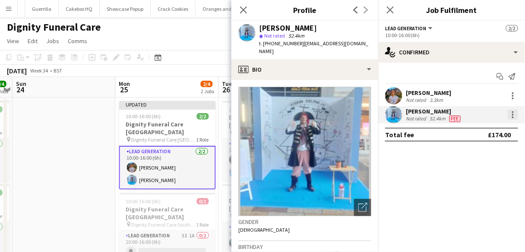
click at [511, 116] on div at bounding box center [512, 115] width 10 height 10
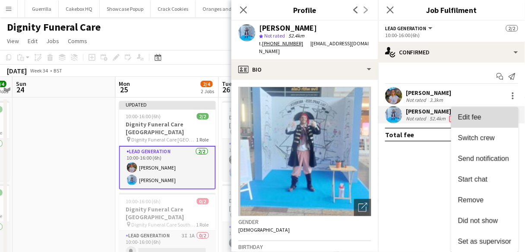
click at [481, 120] on span "Edit fee" at bounding box center [484, 117] width 53 height 8
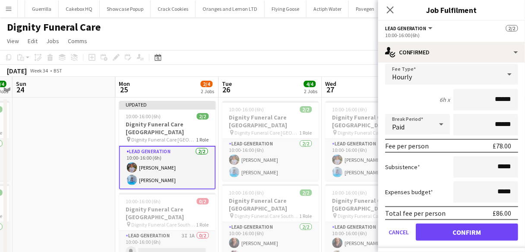
scroll to position [91, 0]
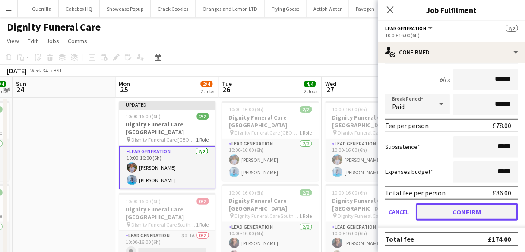
click at [447, 214] on button "Confirm" at bounding box center [466, 211] width 102 height 17
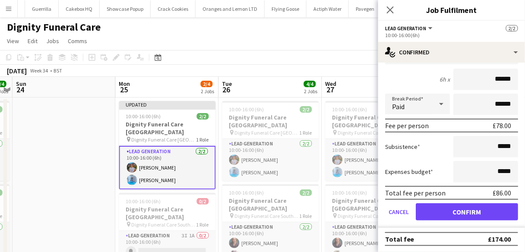
scroll to position [0, 0]
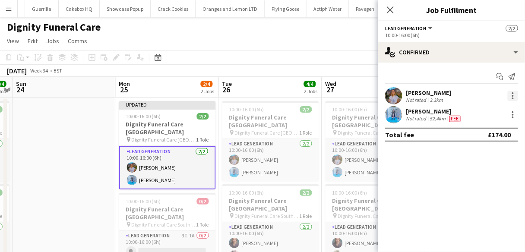
click at [508, 92] on div at bounding box center [512, 96] width 10 height 10
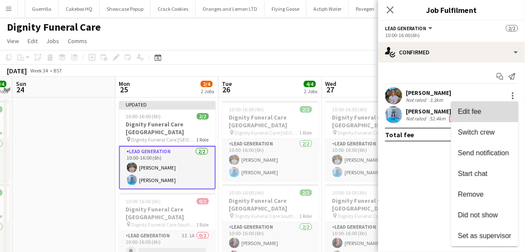
click at [466, 118] on button "Edit fee" at bounding box center [484, 111] width 67 height 21
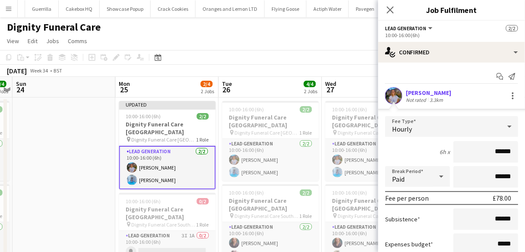
scroll to position [69, 0]
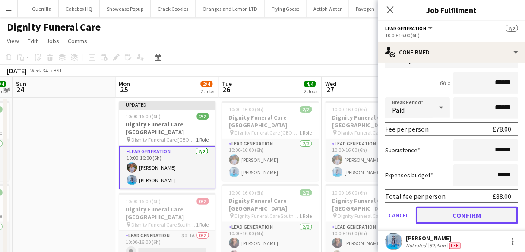
click at [484, 216] on button "Confirm" at bounding box center [466, 215] width 102 height 17
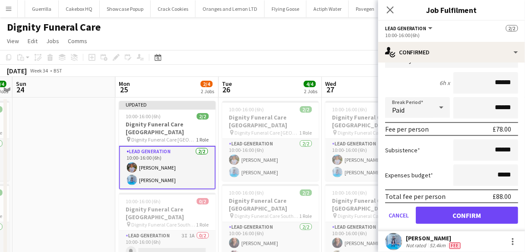
scroll to position [0, 0]
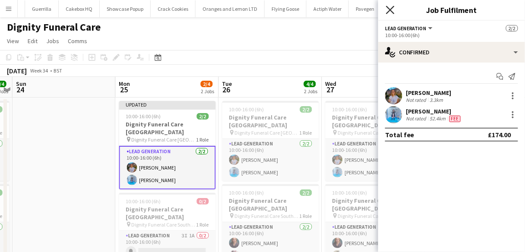
click at [389, 6] on icon "Close pop-in" at bounding box center [390, 10] width 8 height 8
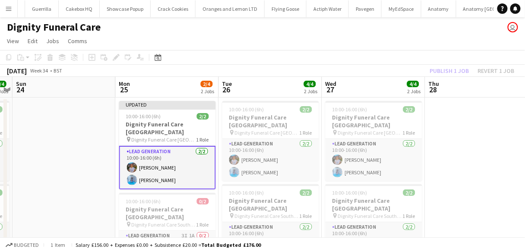
click at [469, 58] on app-toolbar "Copy Paste Paste Ctrl+V Paste with crew Ctrl+Shift+V Paste linked Job Delete Gr…" at bounding box center [262, 57] width 525 height 15
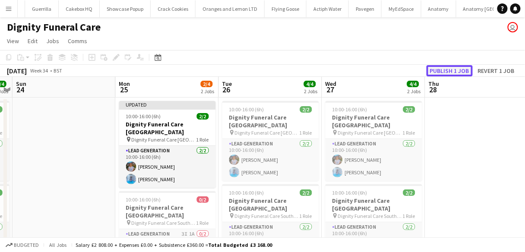
click at [454, 71] on button "Publish 1 job" at bounding box center [449, 70] width 46 height 11
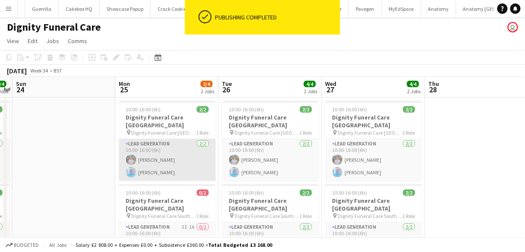
click at [150, 159] on app-card-role "Lead Generation 2/2 10:00-16:00 (6h) Donna Deans Jordan Bruce" at bounding box center [167, 160] width 97 height 42
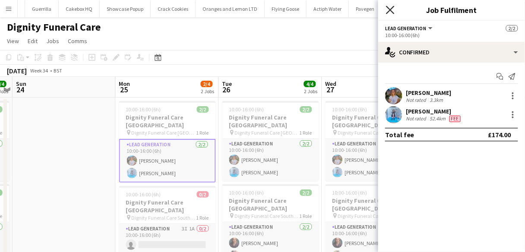
click at [390, 7] on icon "Close pop-in" at bounding box center [390, 10] width 8 height 8
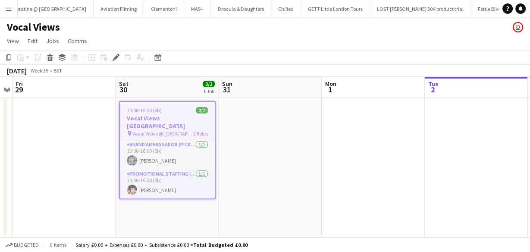
scroll to position [0, 4260]
click at [138, 106] on app-job-card "10:00-16:00 (6h) 2/2 Vocal Views Westfield Stratford pin Vocal Views @ Westfiel…" at bounding box center [167, 150] width 97 height 98
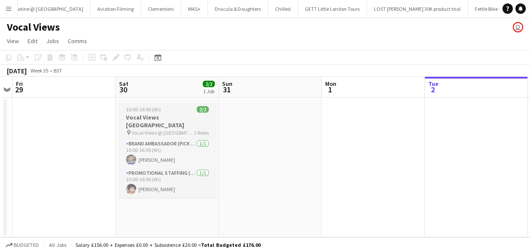
scroll to position [0, 296]
drag, startPoint x: 138, startPoint y: 106, endPoint x: 133, endPoint y: 107, distance: 5.9
click at [133, 107] on span "10:00-16:00 (6h)" at bounding box center [144, 109] width 35 height 6
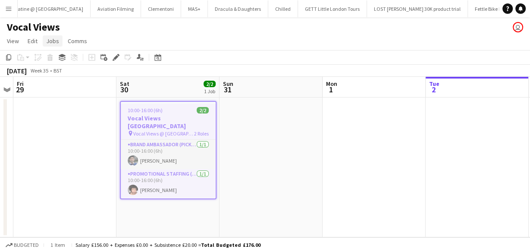
click at [50, 40] on span "Jobs" at bounding box center [52, 41] width 13 height 8
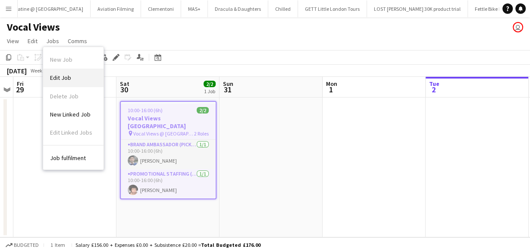
click at [68, 73] on link "Edit Job" at bounding box center [73, 78] width 60 height 18
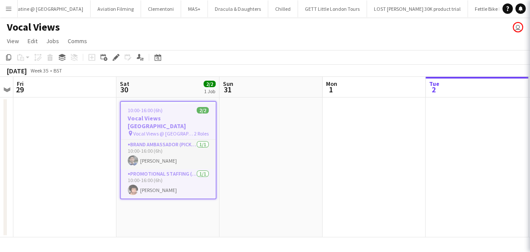
type input "**********"
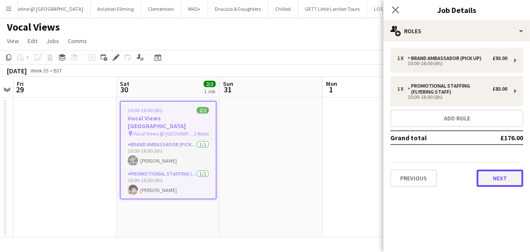
click at [488, 173] on button "Next" at bounding box center [500, 178] width 47 height 17
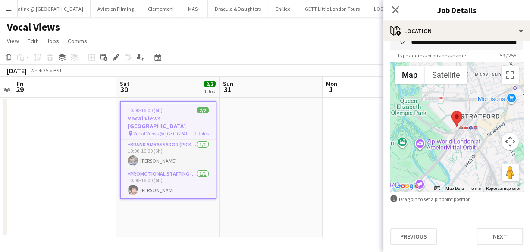
scroll to position [52, 0]
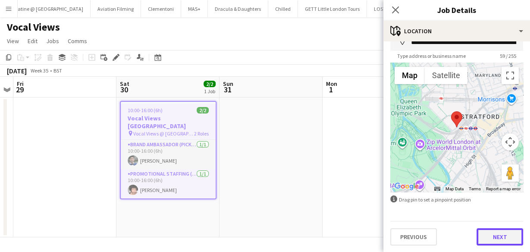
click at [494, 241] on button "Next" at bounding box center [500, 236] width 47 height 17
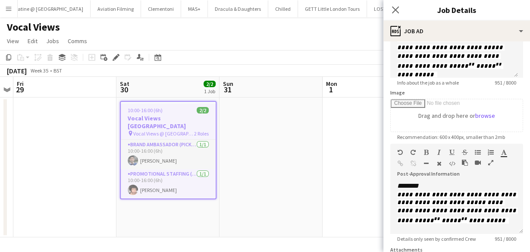
scroll to position [174, 0]
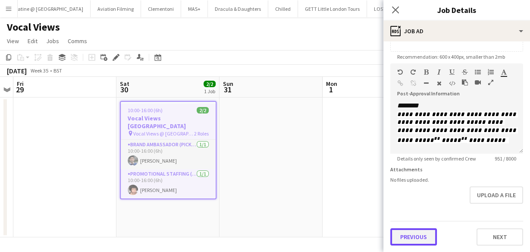
click at [409, 235] on button "Previous" at bounding box center [413, 236] width 47 height 17
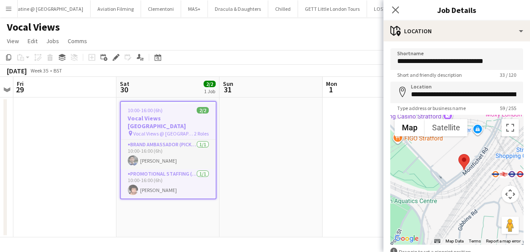
scroll to position [53, 0]
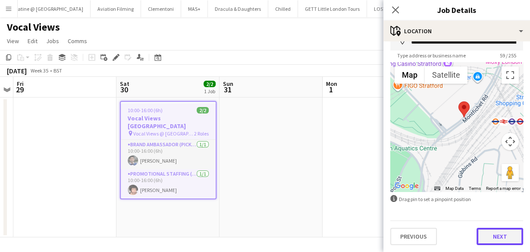
click at [481, 237] on button "Next" at bounding box center [500, 236] width 47 height 17
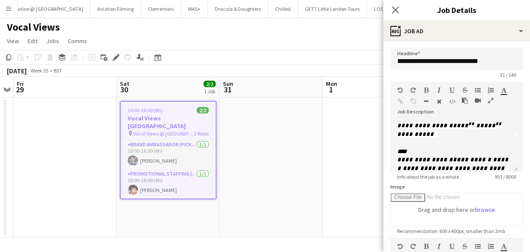
scroll to position [0, 0]
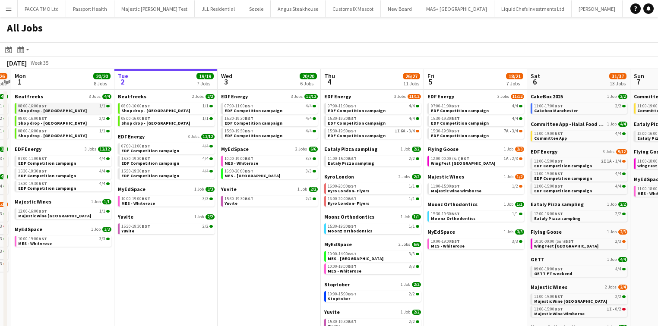
scroll to position [0, 194]
click at [20, 45] on div "Month view / Day view" at bounding box center [21, 49] width 10 height 10
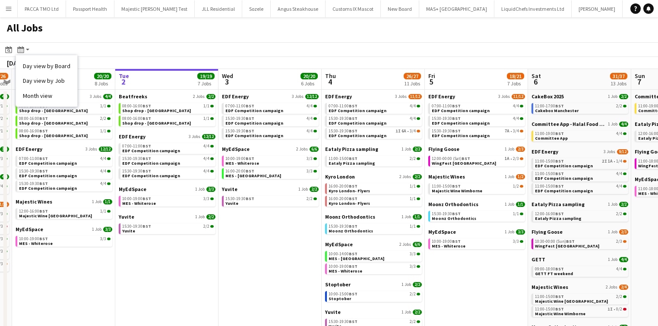
click at [94, 72] on div "20/20" at bounding box center [102, 76] width 17 height 8
click at [110, 126] on app-brief-job-card "08:00-16:00 BST 2/2 Shop drop - [GEOGRAPHIC_DATA]" at bounding box center [64, 121] width 97 height 11
click at [165, 78] on app-all-jobs-date-header "Tue 2 19/19 7 Jobs" at bounding box center [166, 79] width 103 height 21
click at [111, 45] on app-toolbar "Date picker [DATE] [DATE] [DATE] M [DATE] T [DATE] W [DATE] T [DATE] F [DATE] S…" at bounding box center [329, 49] width 658 height 15
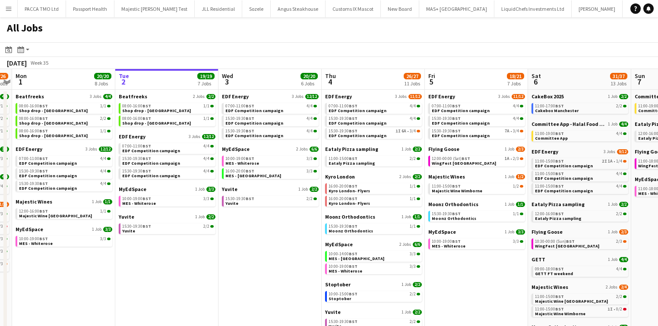
click at [31, 46] on div "Date picker [DATE] [DATE] [DATE] M [DATE] T [DATE] W [DATE] T [DATE] F [DATE] S…" at bounding box center [17, 49] width 29 height 10
click at [24, 48] on icon at bounding box center [20, 49] width 6 height 7
click at [103, 60] on div "September 2025 Week 35" at bounding box center [329, 63] width 658 height 12
click at [79, 72] on app-all-jobs-date-header "Mon 1 20/20 8 Jobs" at bounding box center [63, 79] width 103 height 21
click at [79, 106] on div "08:00-16:00 BST 1/1" at bounding box center [64, 106] width 91 height 4
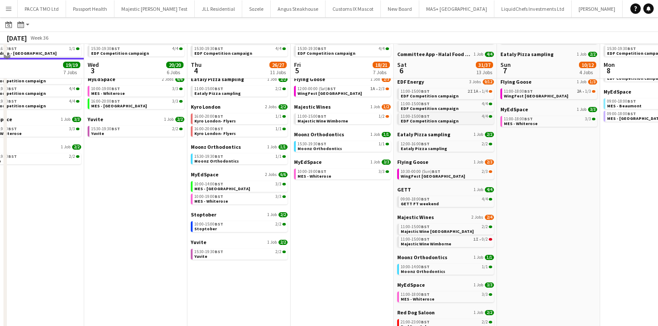
scroll to position [104, 0]
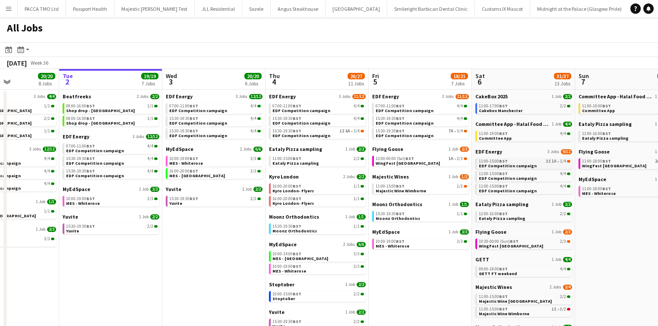
scroll to position [0, 250]
click at [258, 114] on link "15:30-19:30 BST 1I 6A • 3/4 EDF Competition campaign" at bounding box center [317, 133] width 91 height 10
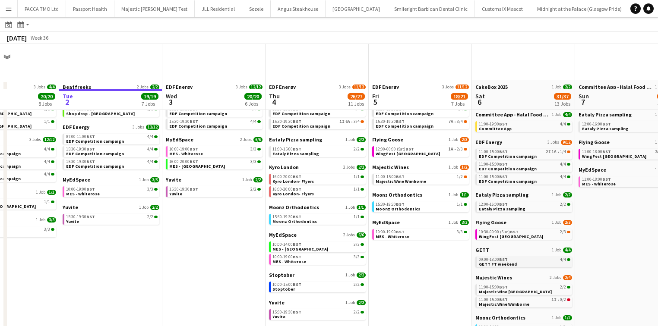
scroll to position [0, 0]
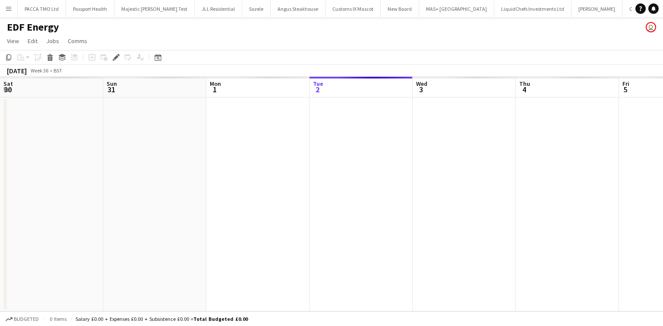
scroll to position [0, 297]
